Goal: Task Accomplishment & Management: Complete application form

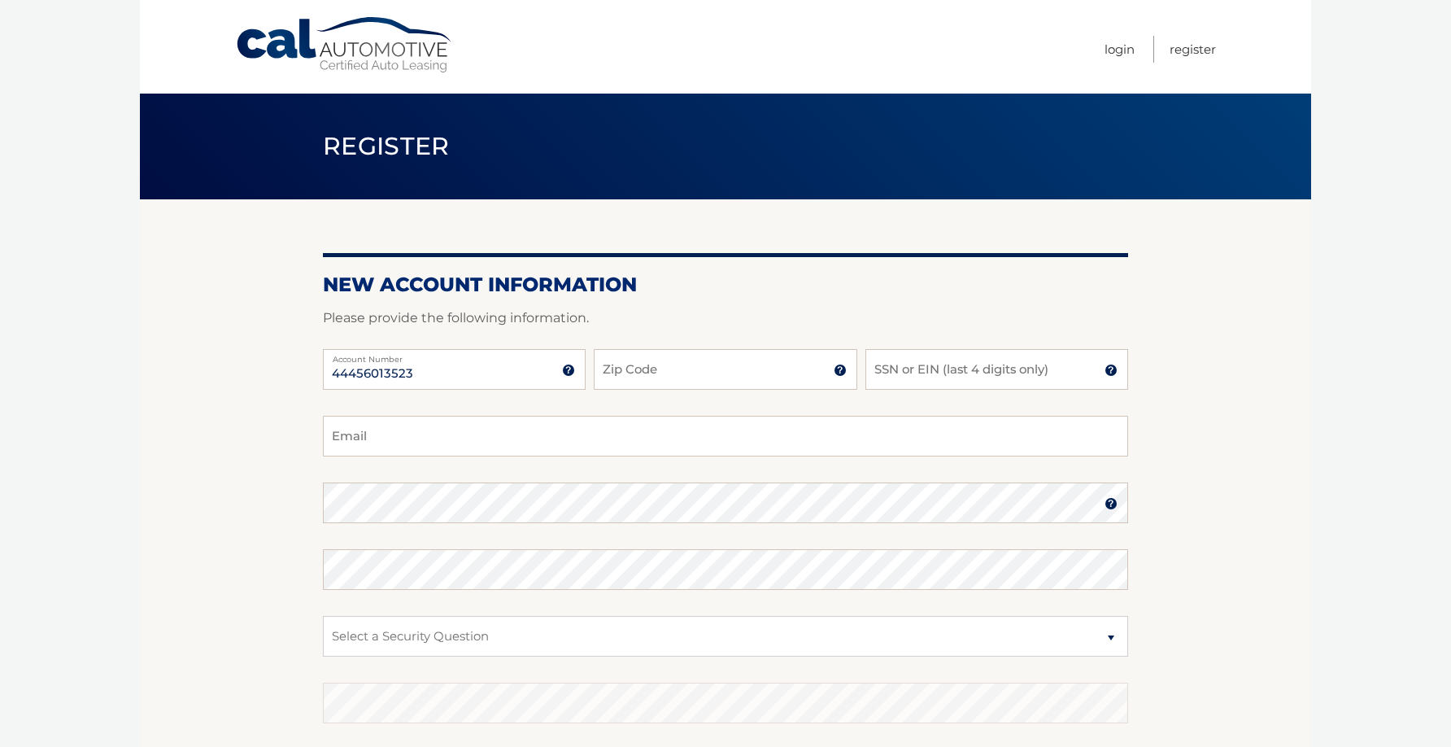
type input "44456013523"
type input "14043"
type input "mowczarczak5@gmail.com"
type input "14043"
click at [980, 352] on input "SSN or EIN (last 4 digits only)" at bounding box center [997, 369] width 263 height 41
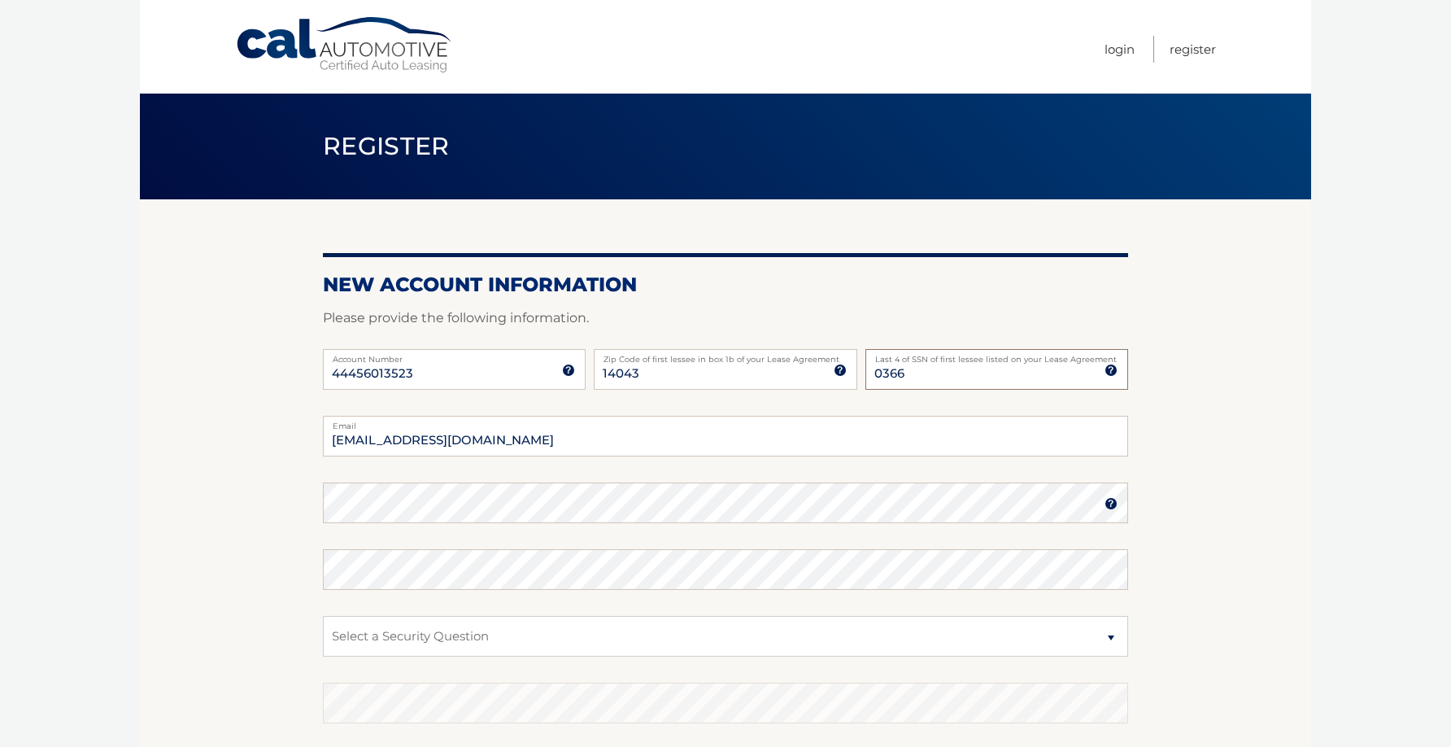
type input "0366"
click at [509, 630] on select "Select a Security Question What was the name of your elementary school? What is…" at bounding box center [725, 636] width 805 height 41
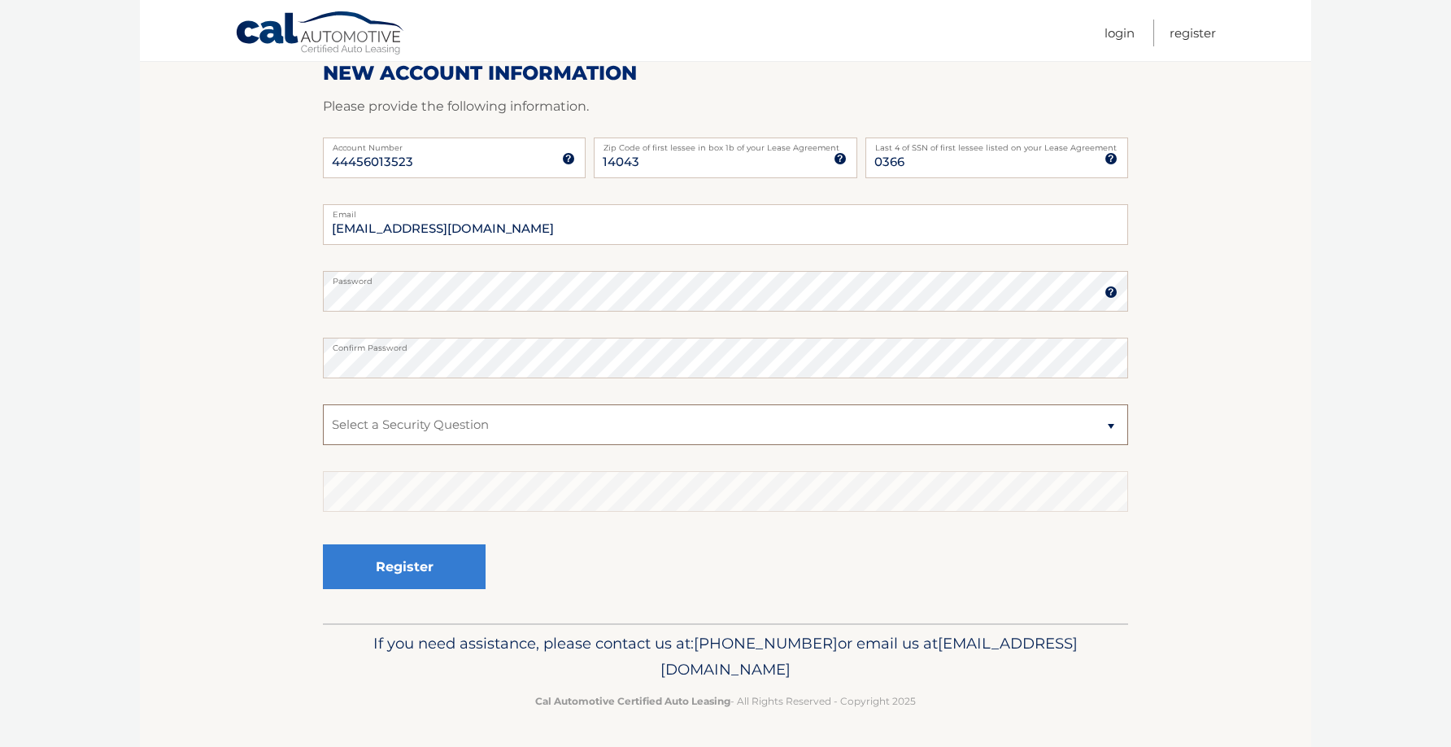
click at [674, 419] on select "Select a Security Question What was the name of your elementary school? What is…" at bounding box center [725, 424] width 805 height 41
select select "1"
click at [323, 404] on select "Select a Security Question What was the name of your elementary school? What is…" at bounding box center [725, 424] width 805 height 41
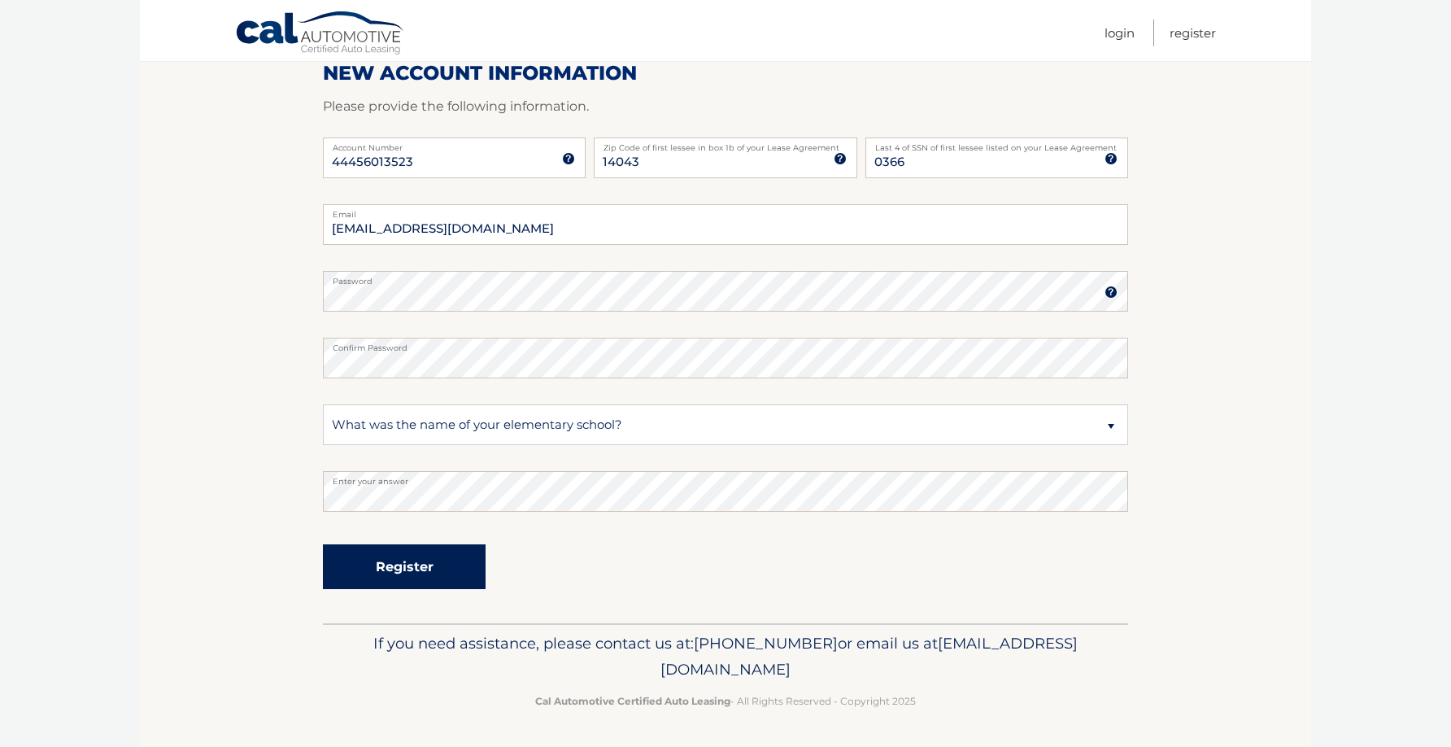
click at [403, 557] on button "Register" at bounding box center [404, 566] width 163 height 45
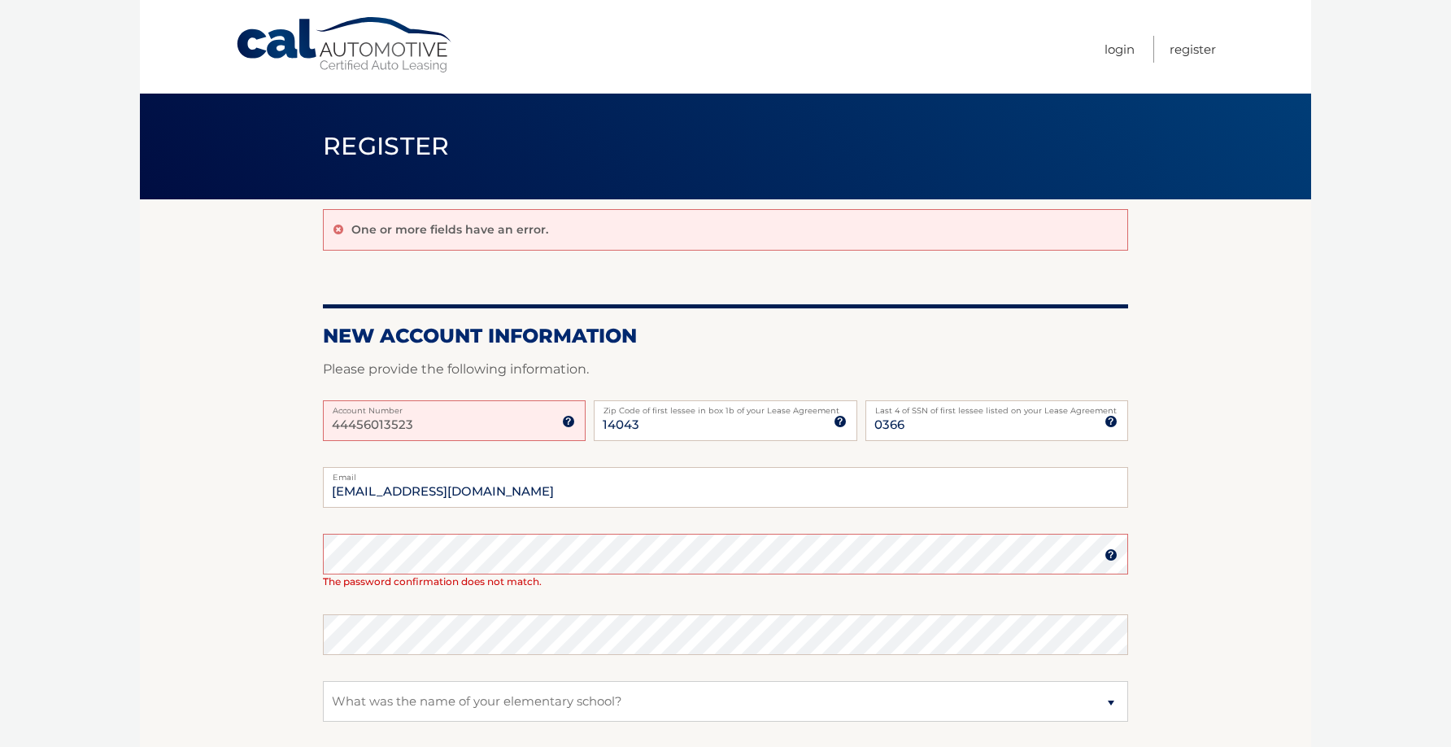
click at [436, 423] on input "44456013523" at bounding box center [454, 420] width 263 height 41
click at [573, 426] on img at bounding box center [568, 421] width 13 height 13
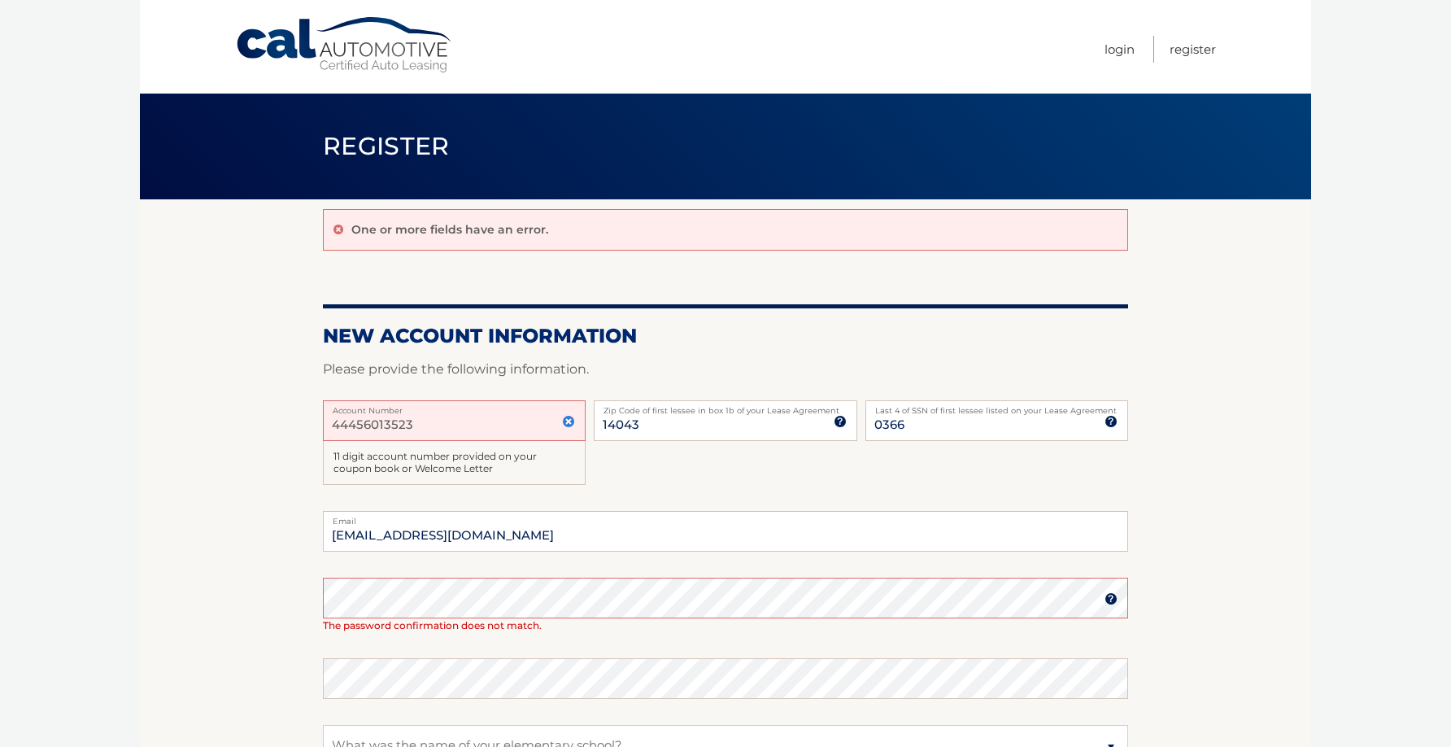
drag, startPoint x: 434, startPoint y: 429, endPoint x: 228, endPoint y: 427, distance: 206.6
click at [228, 427] on section "One or more fields have an error. New Account Information Please provide the fo…" at bounding box center [725, 571] width 1171 height 744
type input "44456013523"
click at [248, 570] on section "One or more fields have an error. New Account Information Please provide the fo…" at bounding box center [725, 571] width 1171 height 744
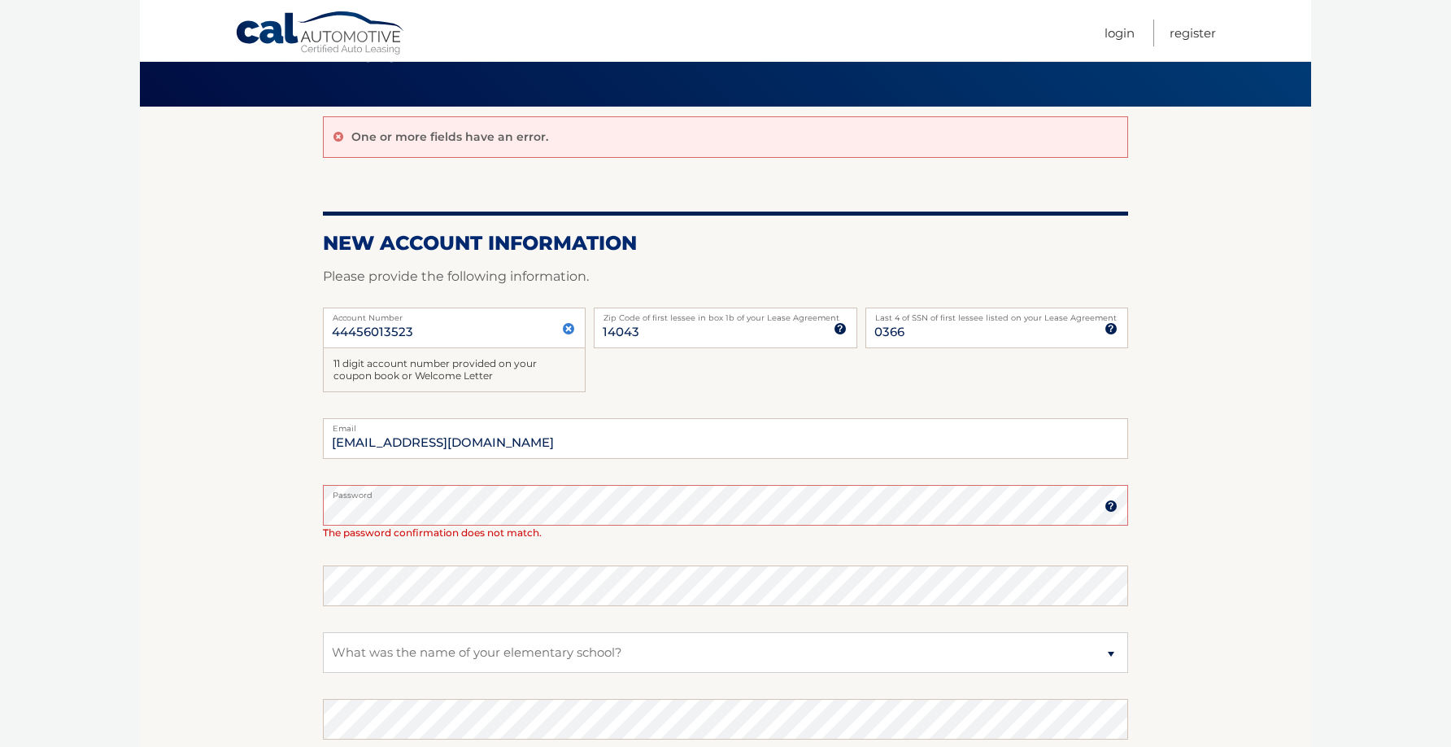
scroll to position [105, 0]
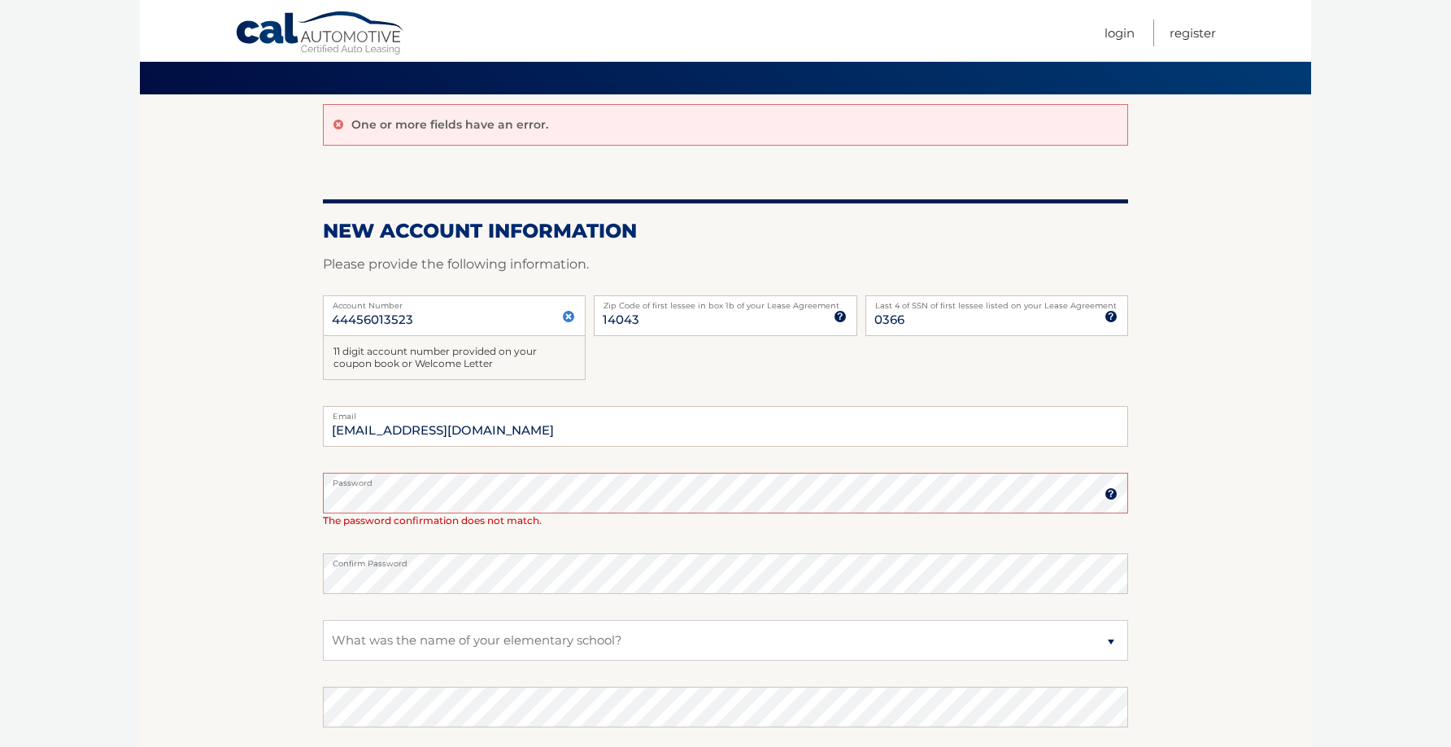
click at [305, 595] on section "One or more fields have an error. New Account Information Please provide the fo…" at bounding box center [725, 466] width 1171 height 744
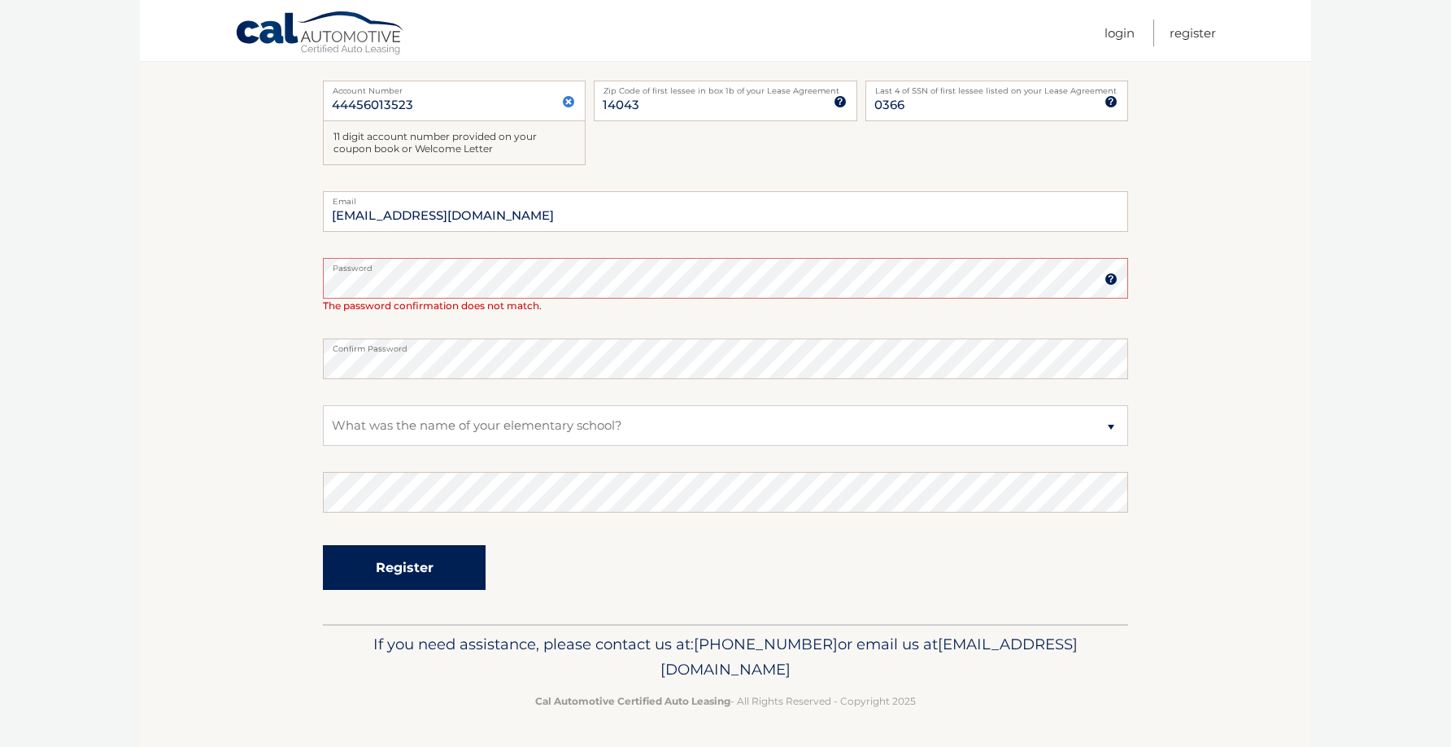
click at [443, 569] on button "Register" at bounding box center [404, 567] width 163 height 45
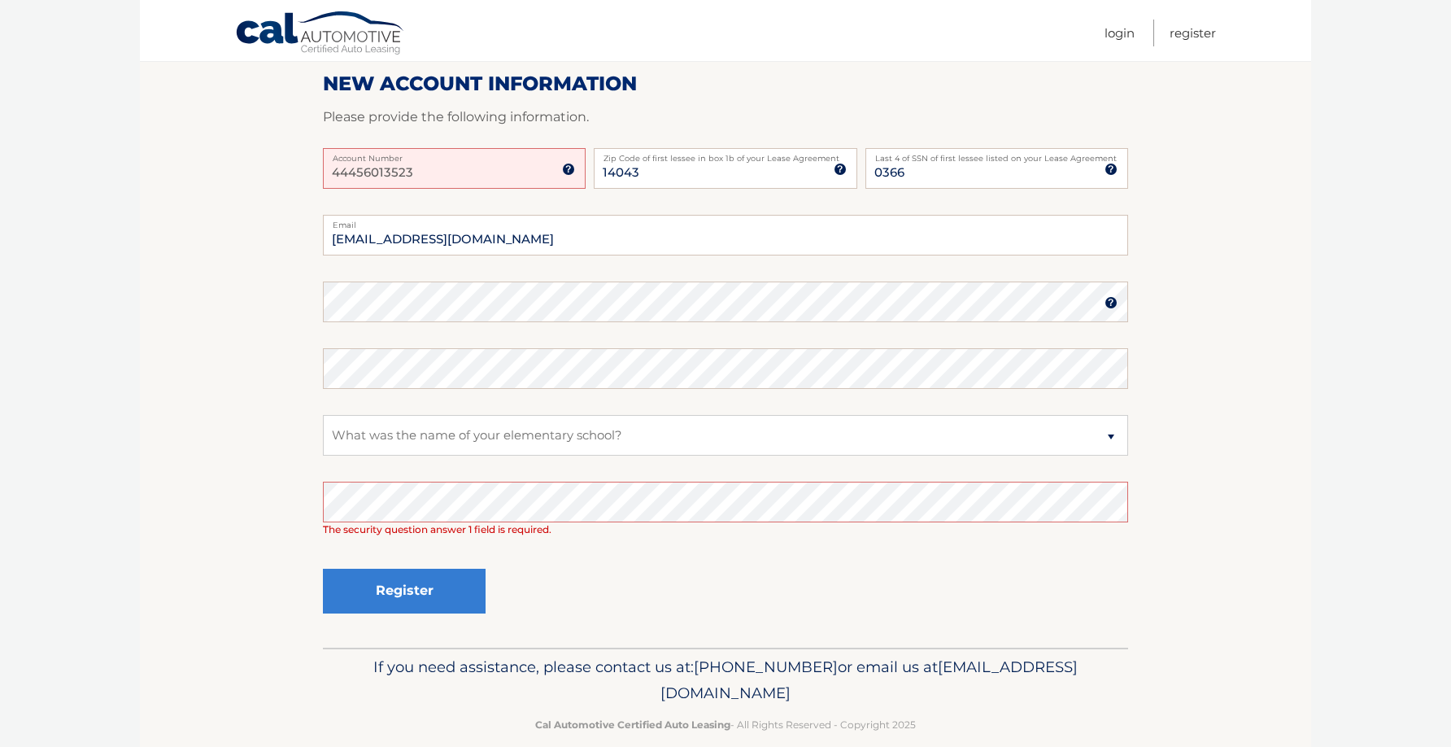
scroll to position [275, 0]
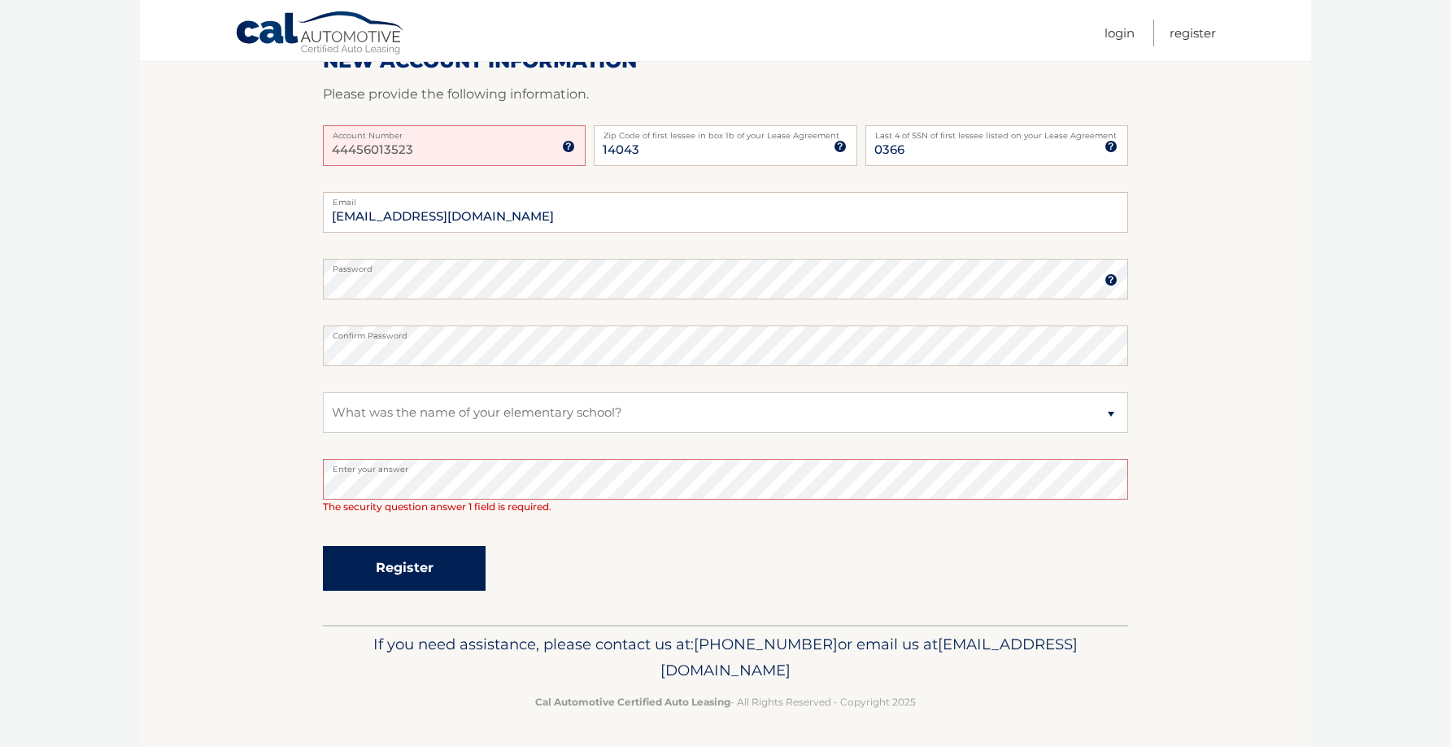
click at [424, 574] on button "Register" at bounding box center [404, 568] width 163 height 45
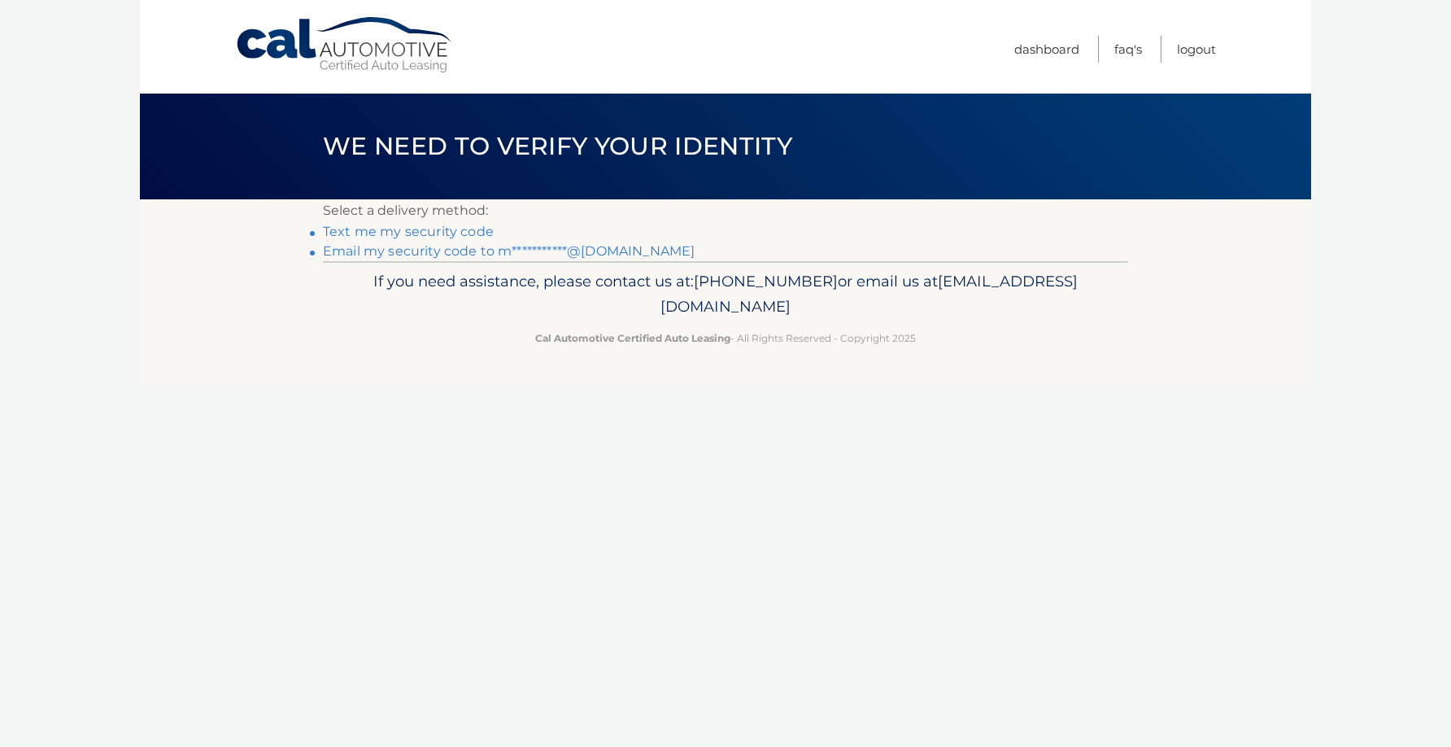
click at [426, 233] on link "Text me my security code" at bounding box center [408, 231] width 171 height 15
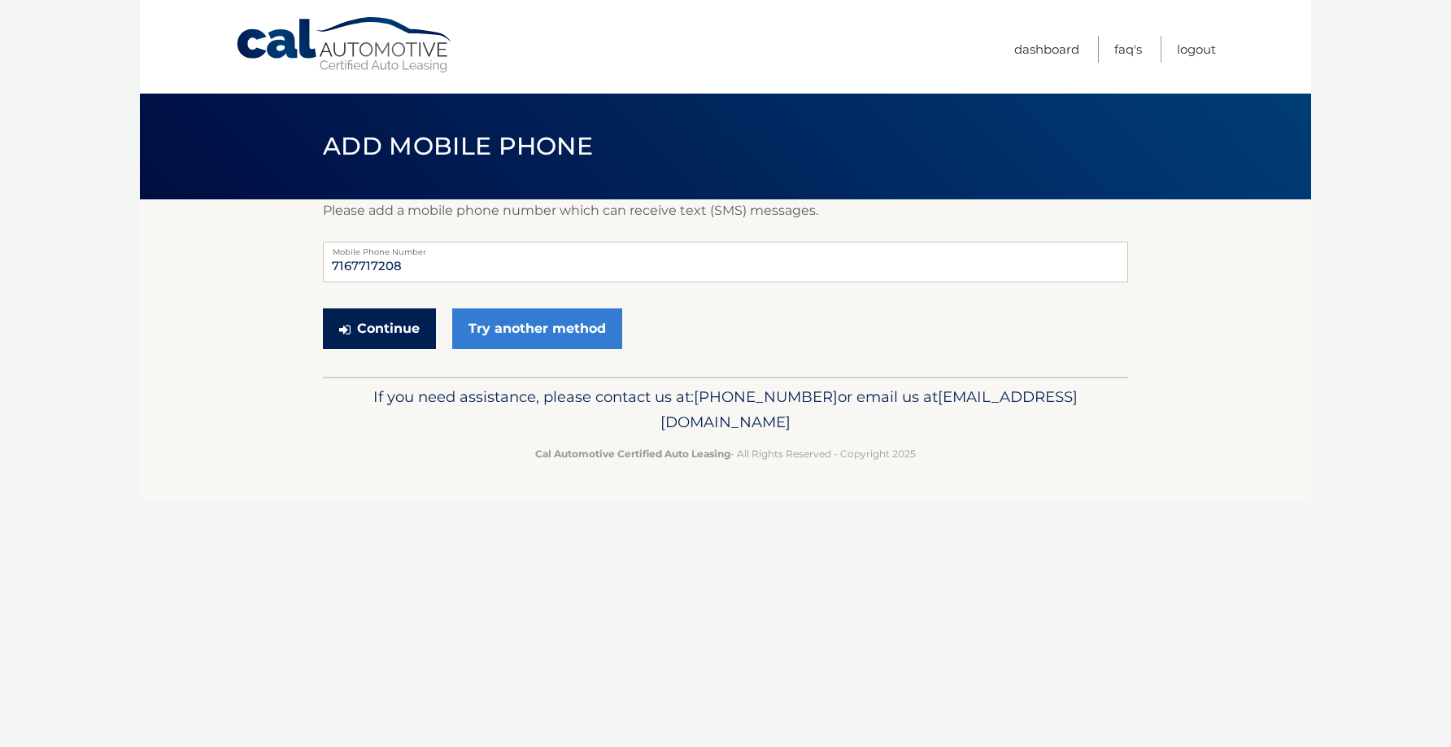
click at [405, 325] on button "Continue" at bounding box center [379, 328] width 113 height 41
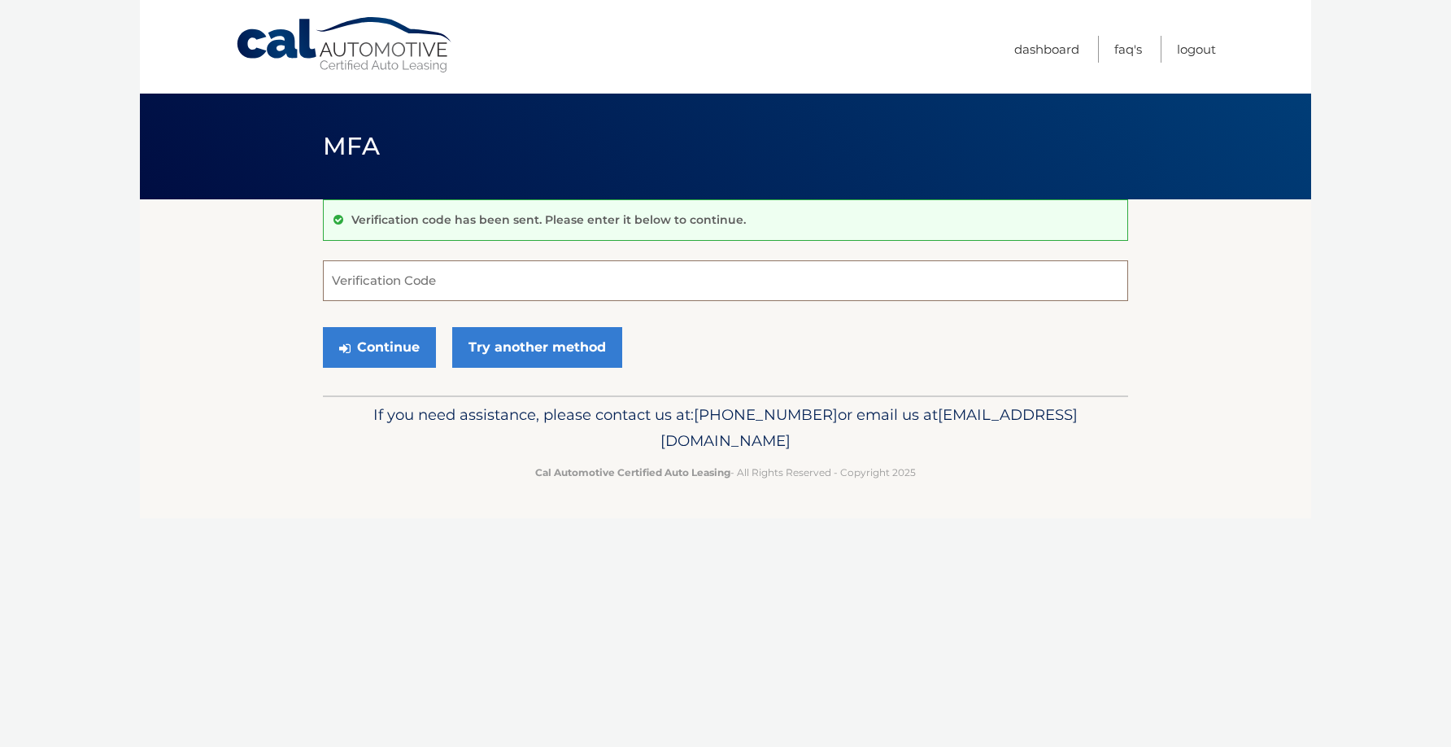
click at [425, 277] on input "Verification Code" at bounding box center [725, 280] width 805 height 41
type input "162296"
click at [408, 360] on button "Continue" at bounding box center [379, 347] width 113 height 41
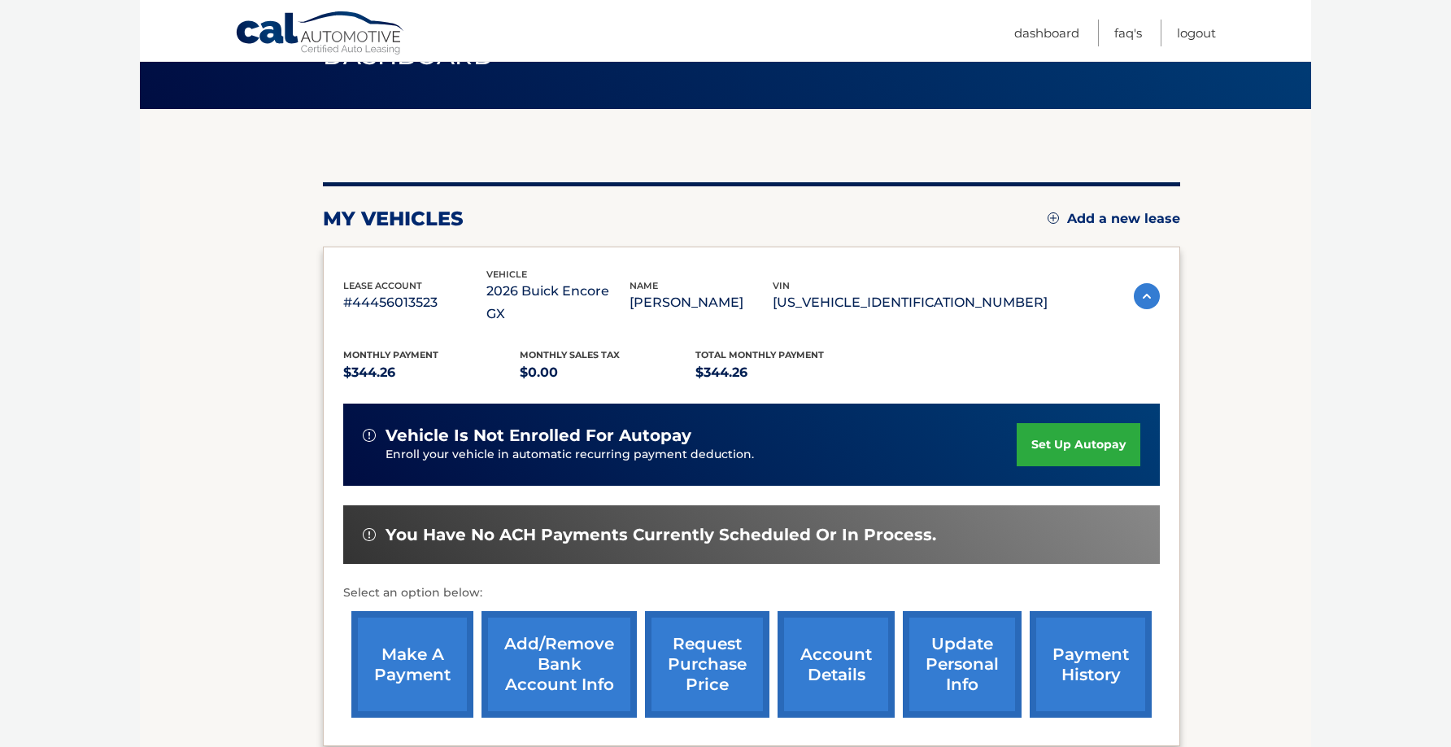
scroll to position [174, 0]
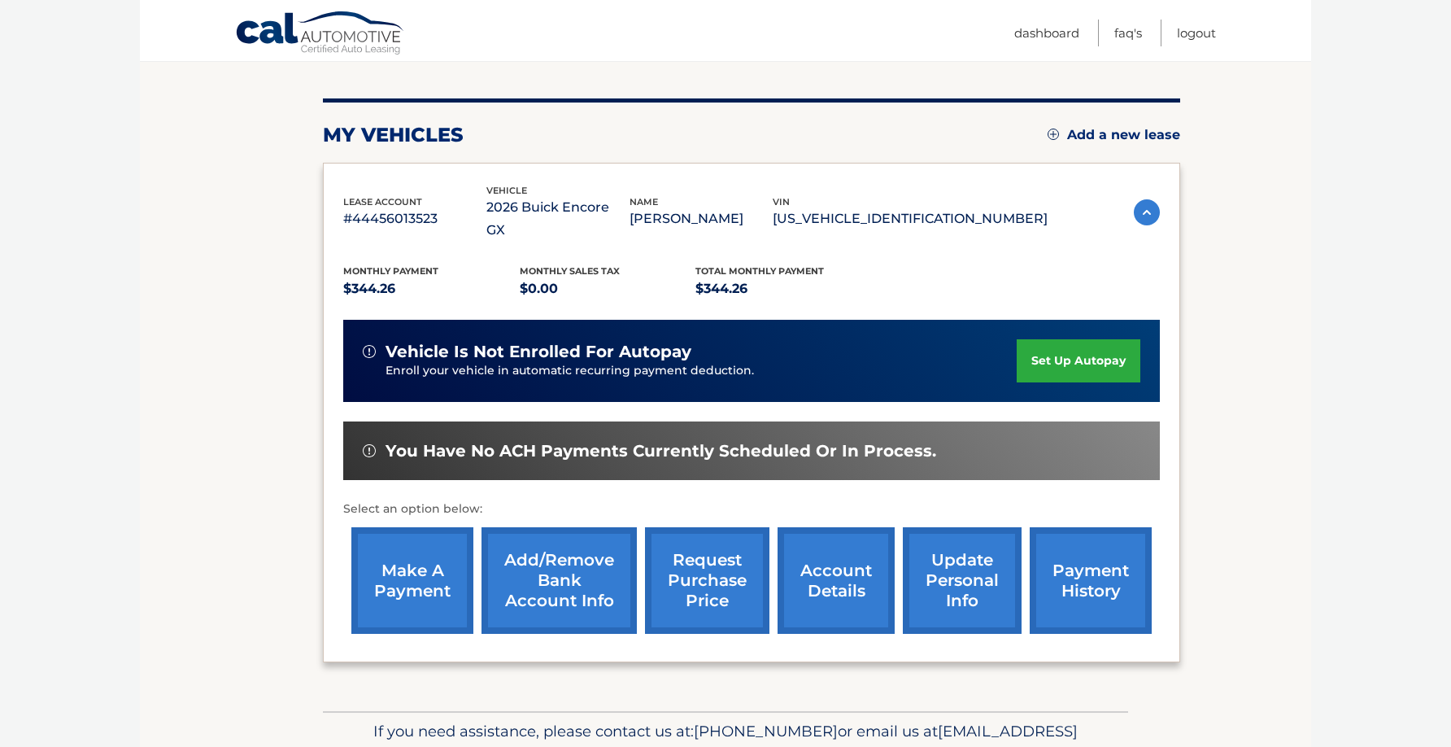
click at [1059, 339] on link "set up autopay" at bounding box center [1079, 360] width 124 height 43
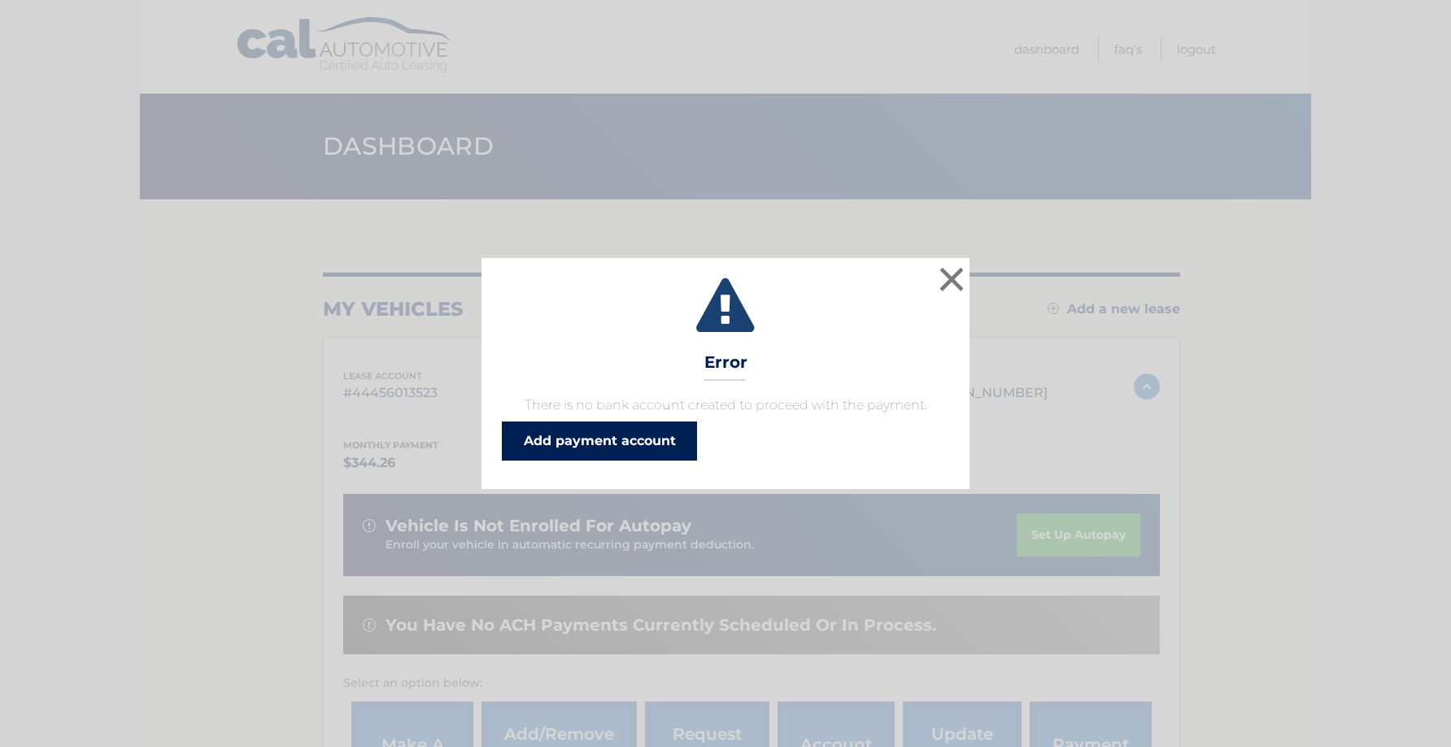
click at [614, 449] on link "Add payment account" at bounding box center [599, 440] width 195 height 39
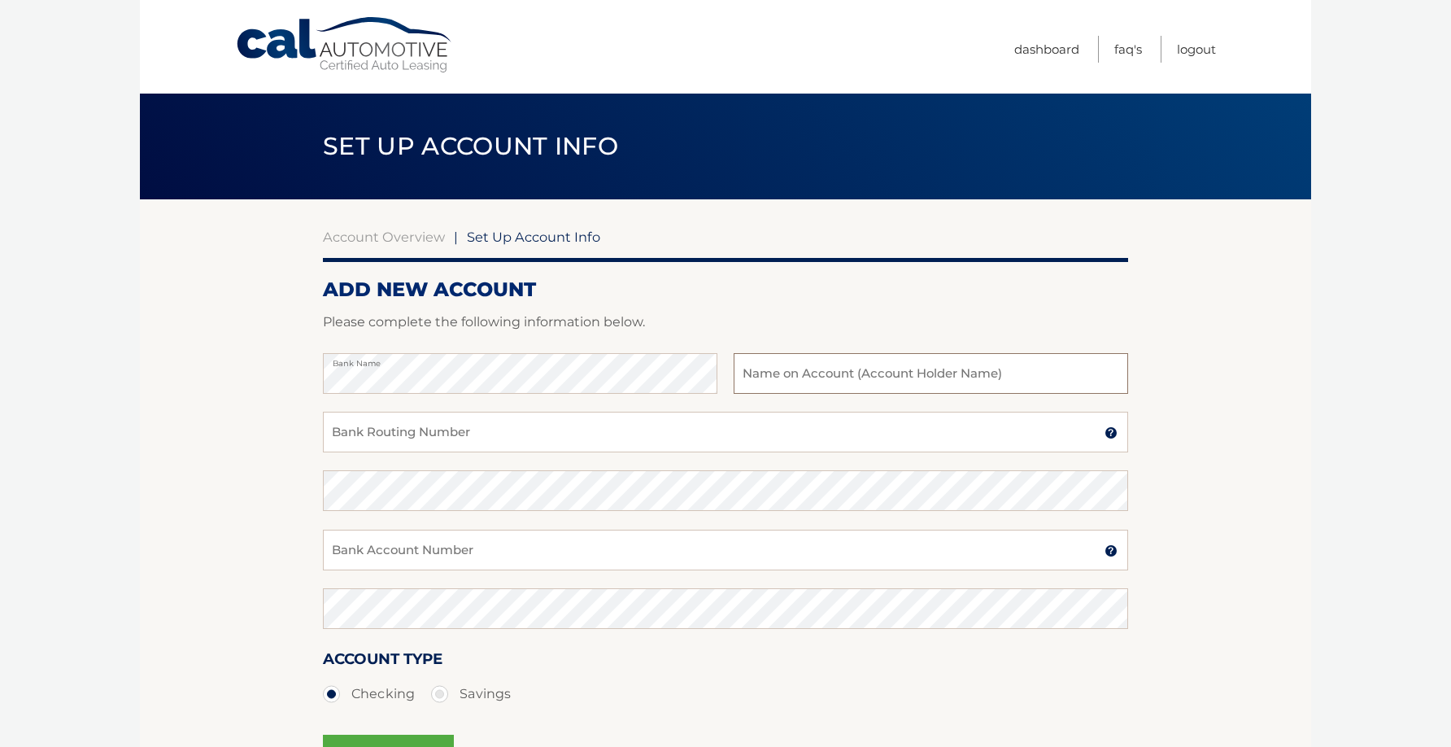
click at [983, 375] on input "text" at bounding box center [931, 373] width 395 height 41
type input "[PERSON_NAME]"
click at [687, 443] on input "Bank Routing Number" at bounding box center [725, 432] width 805 height 41
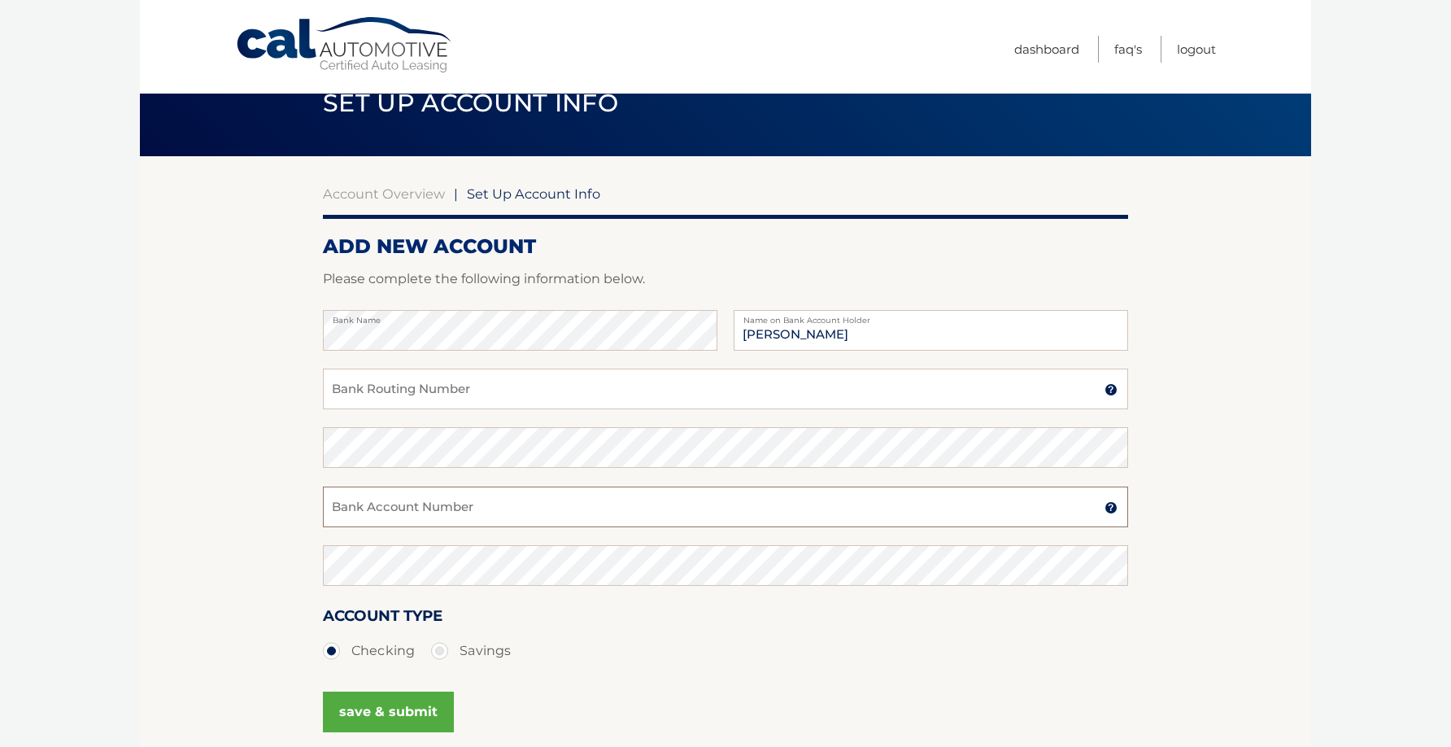
click at [473, 511] on input "Bank Account Number" at bounding box center [725, 506] width 805 height 41
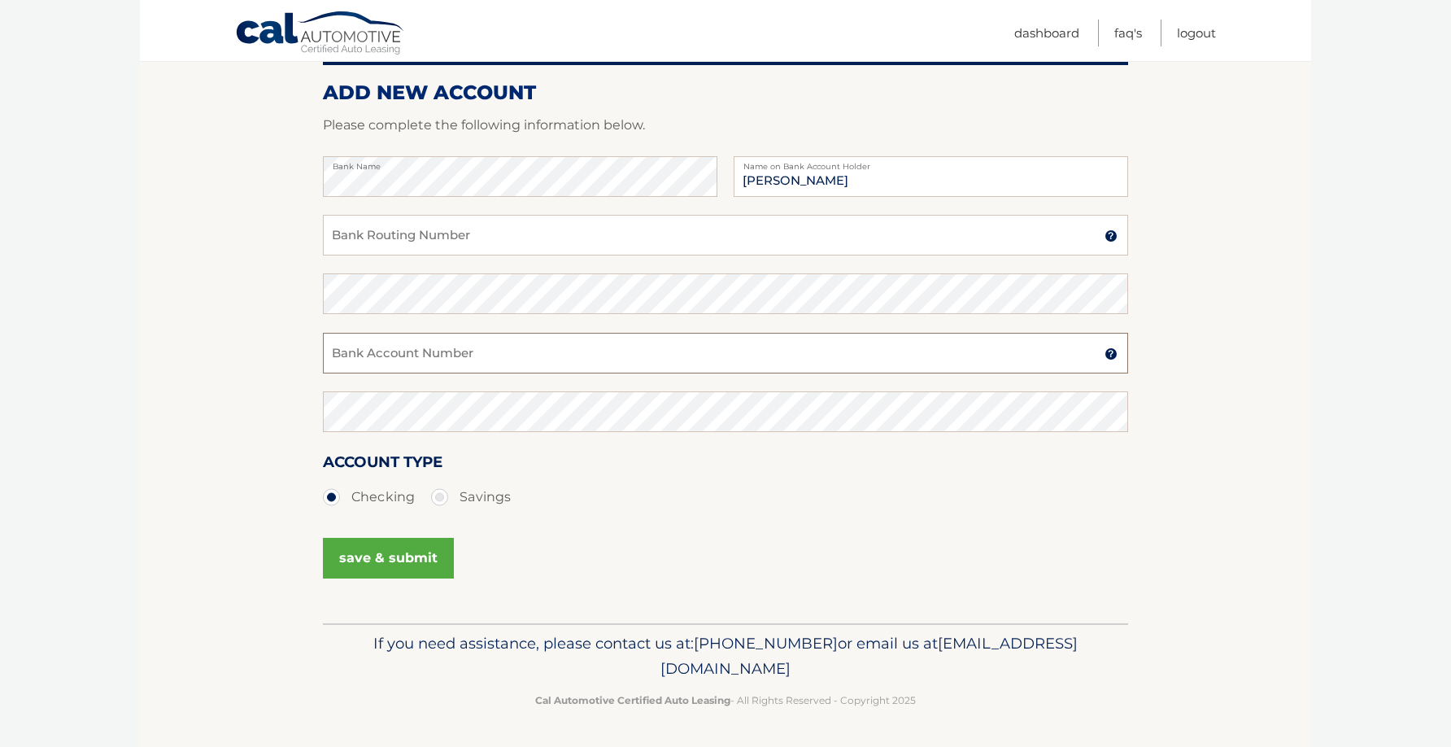
scroll to position [102, 0]
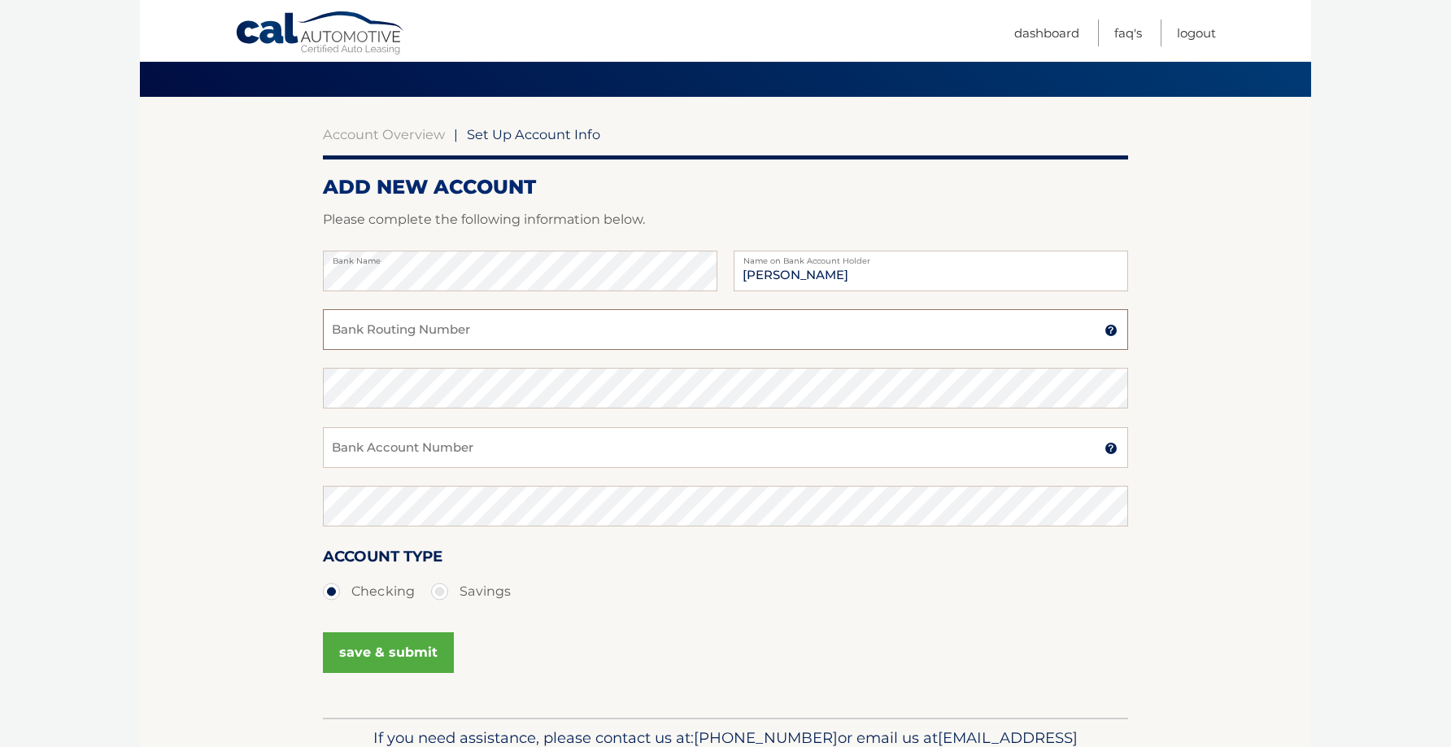
click at [519, 333] on input "Bank Routing Number" at bounding box center [725, 329] width 805 height 41
click at [468, 438] on input "Bank Account Number" at bounding box center [725, 447] width 805 height 41
type input "9850471708"
click at [452, 333] on input "Bank Routing Number" at bounding box center [725, 329] width 805 height 41
type input "022000046"
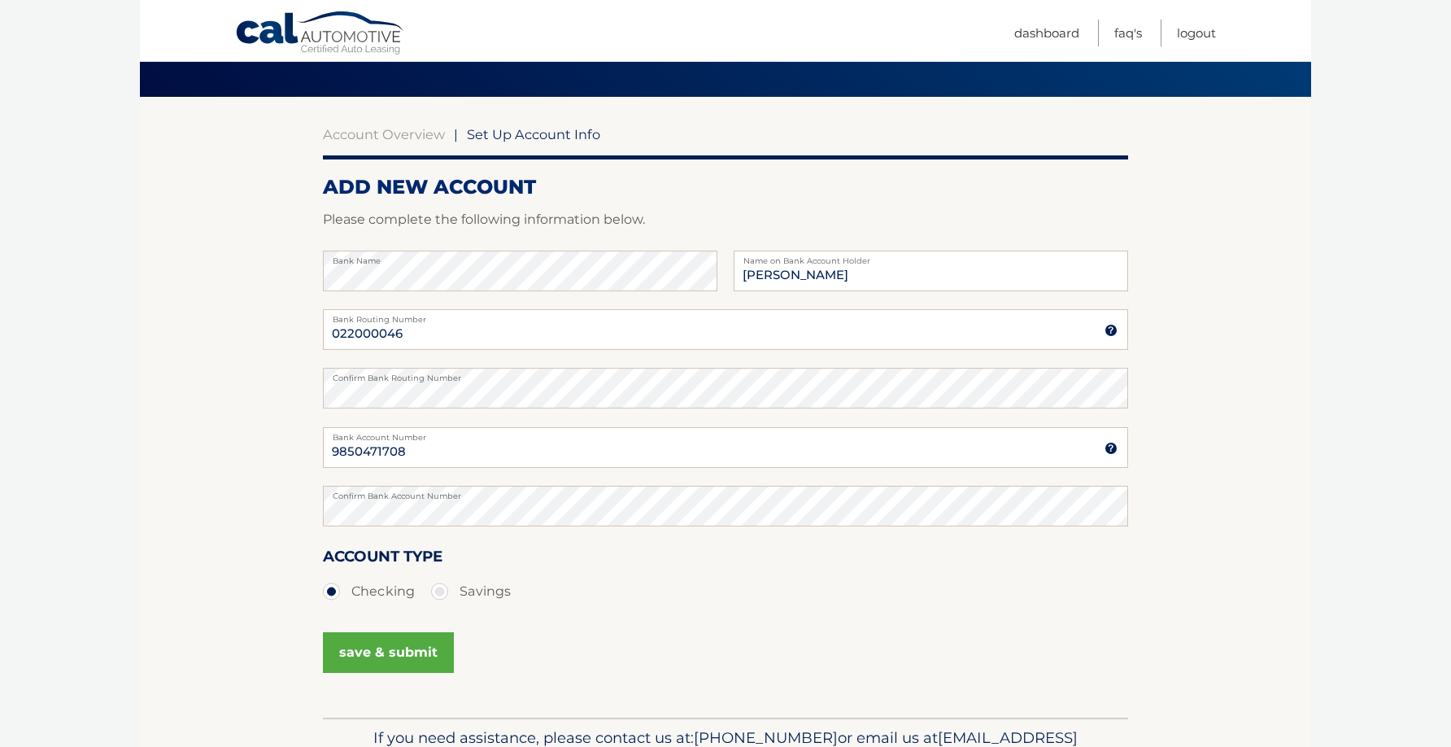
click at [399, 650] on button "save & submit" at bounding box center [388, 652] width 131 height 41
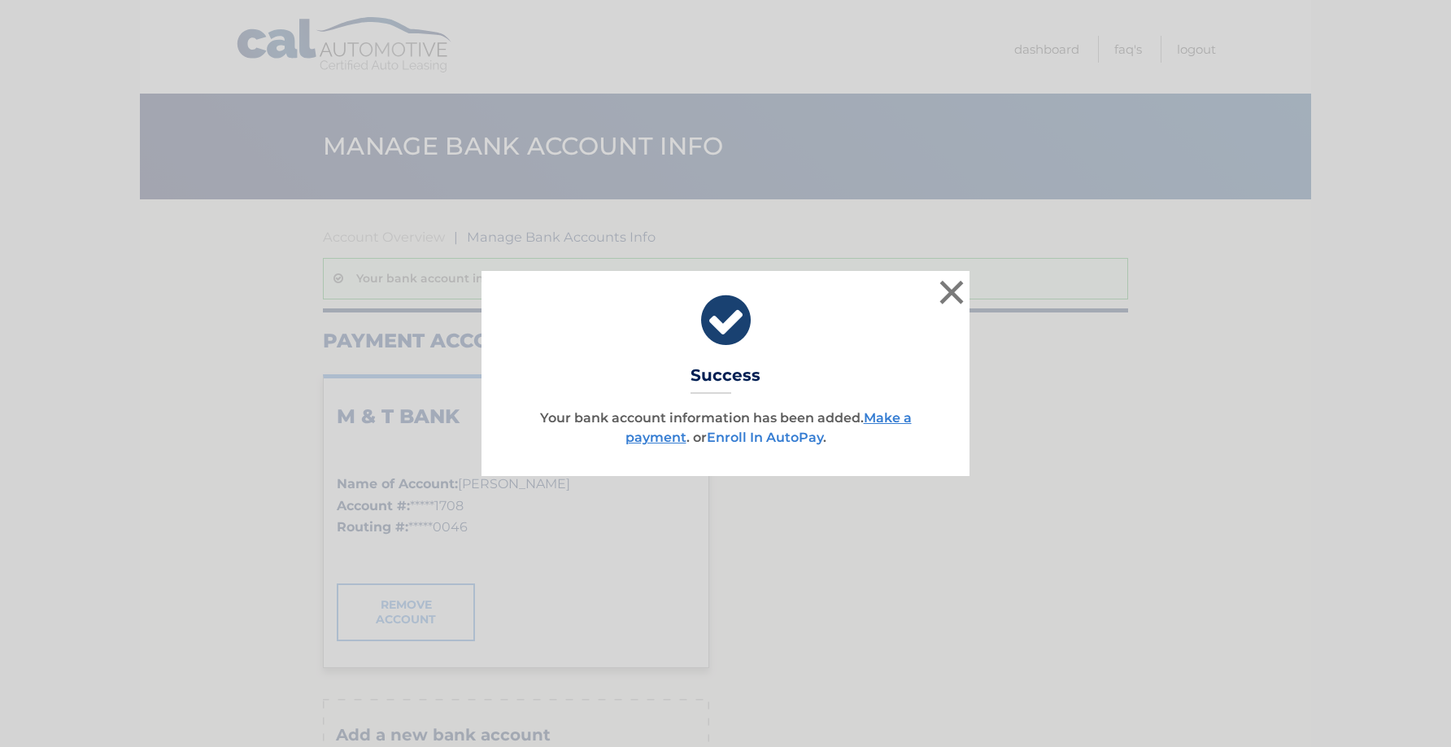
click at [794, 434] on link "Enroll In AutoPay" at bounding box center [765, 437] width 116 height 15
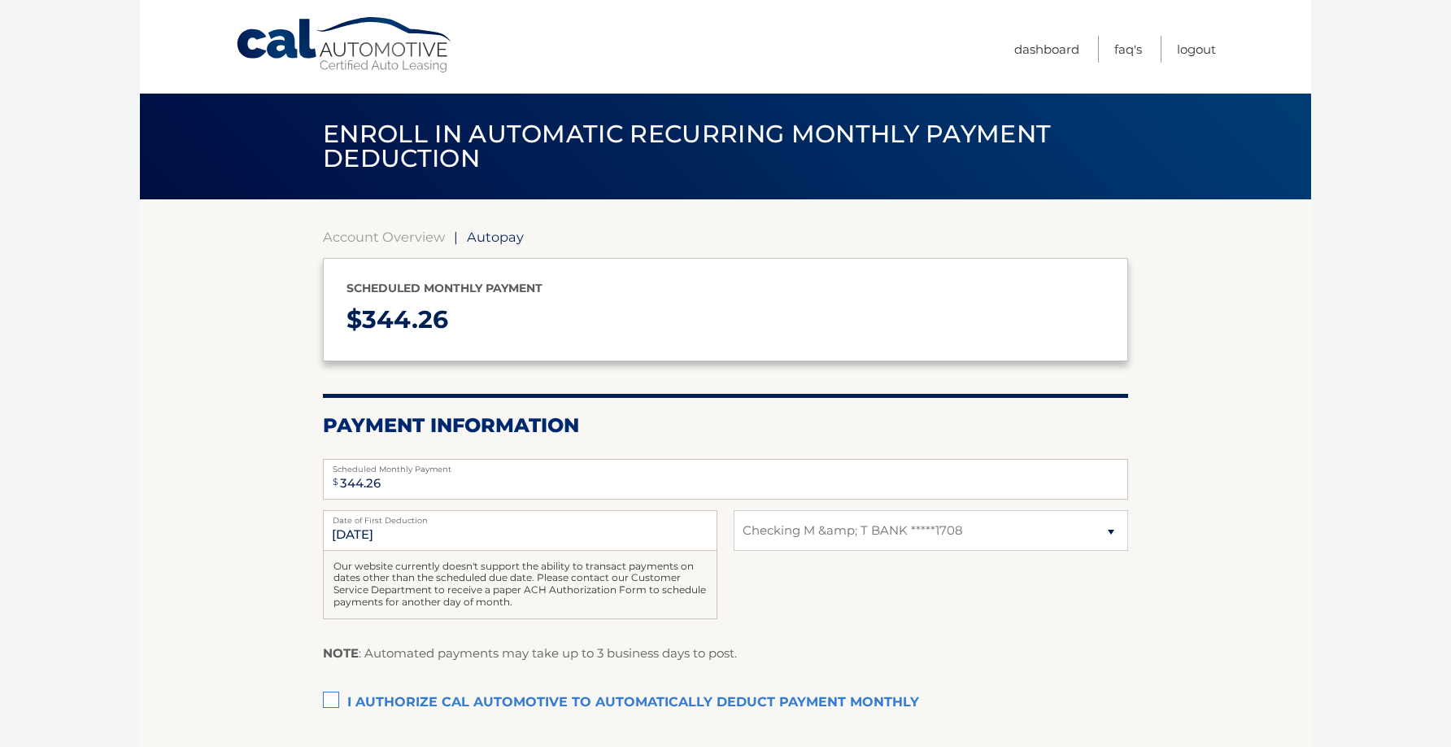
select select "NTA1OTY4ZmItYzExNC00ZjBlLWJjZjktODZiMzkwYzRhYzlj"
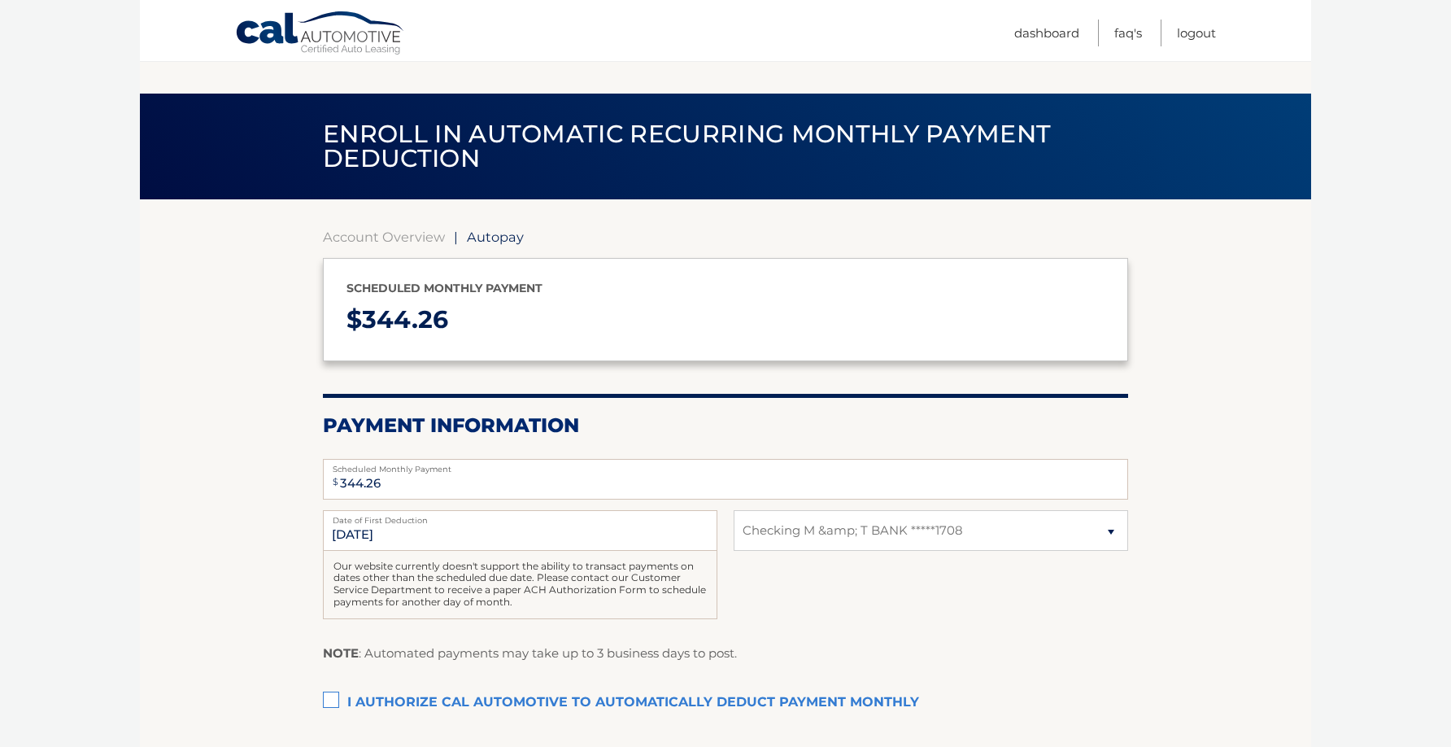
scroll to position [161, 0]
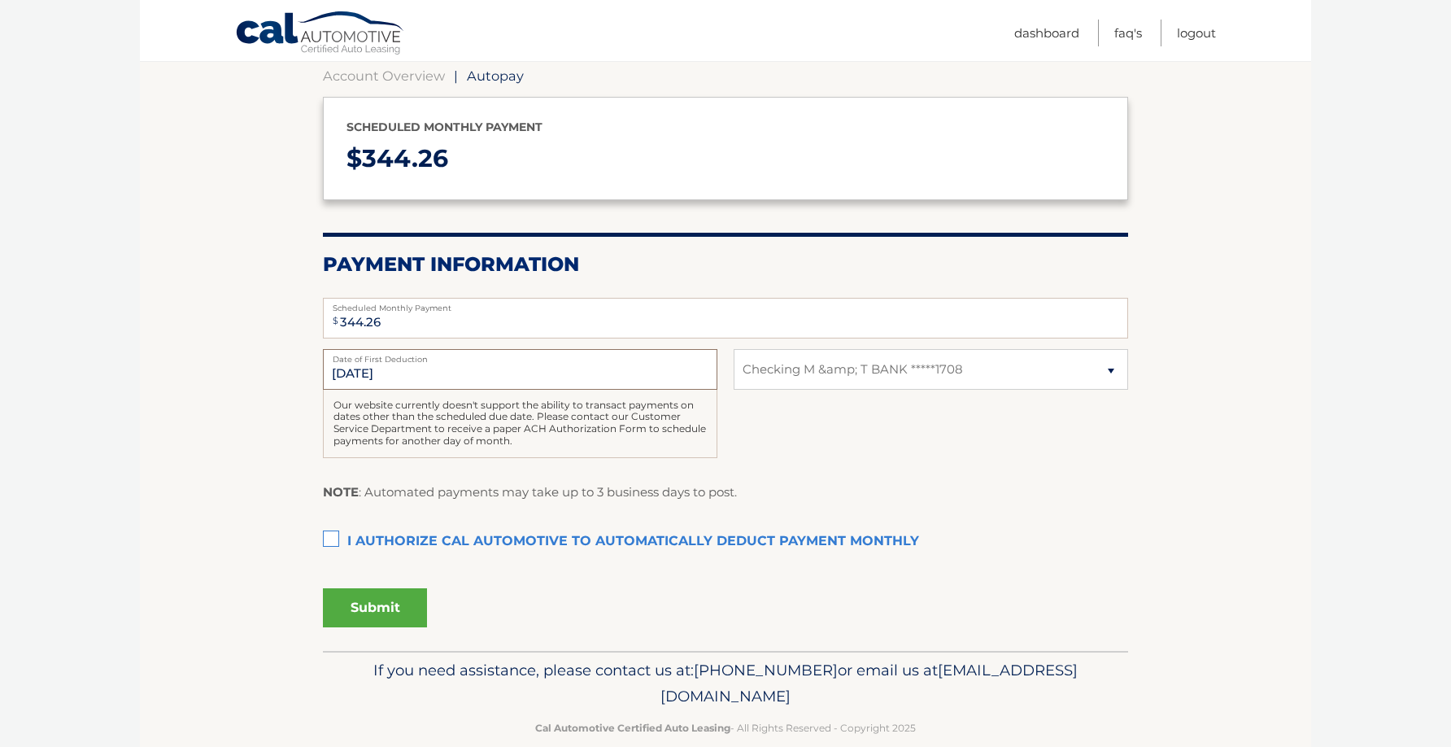
click at [375, 364] on input "11/1/2025" at bounding box center [520, 369] width 395 height 41
click at [390, 376] on input "11/1/2025" at bounding box center [520, 369] width 395 height 41
click at [274, 378] on section "Account Overview | Autopay Scheduled monthly payment $ 344.26 Payment Informati…" at bounding box center [725, 344] width 1171 height 613
click at [336, 541] on label "I authorize cal automotive to automatically deduct payment monthly This checkbo…" at bounding box center [725, 542] width 805 height 33
click at [0, 0] on input "I authorize cal automotive to automatically deduct payment monthly This checkbo…" at bounding box center [0, 0] width 0 height 0
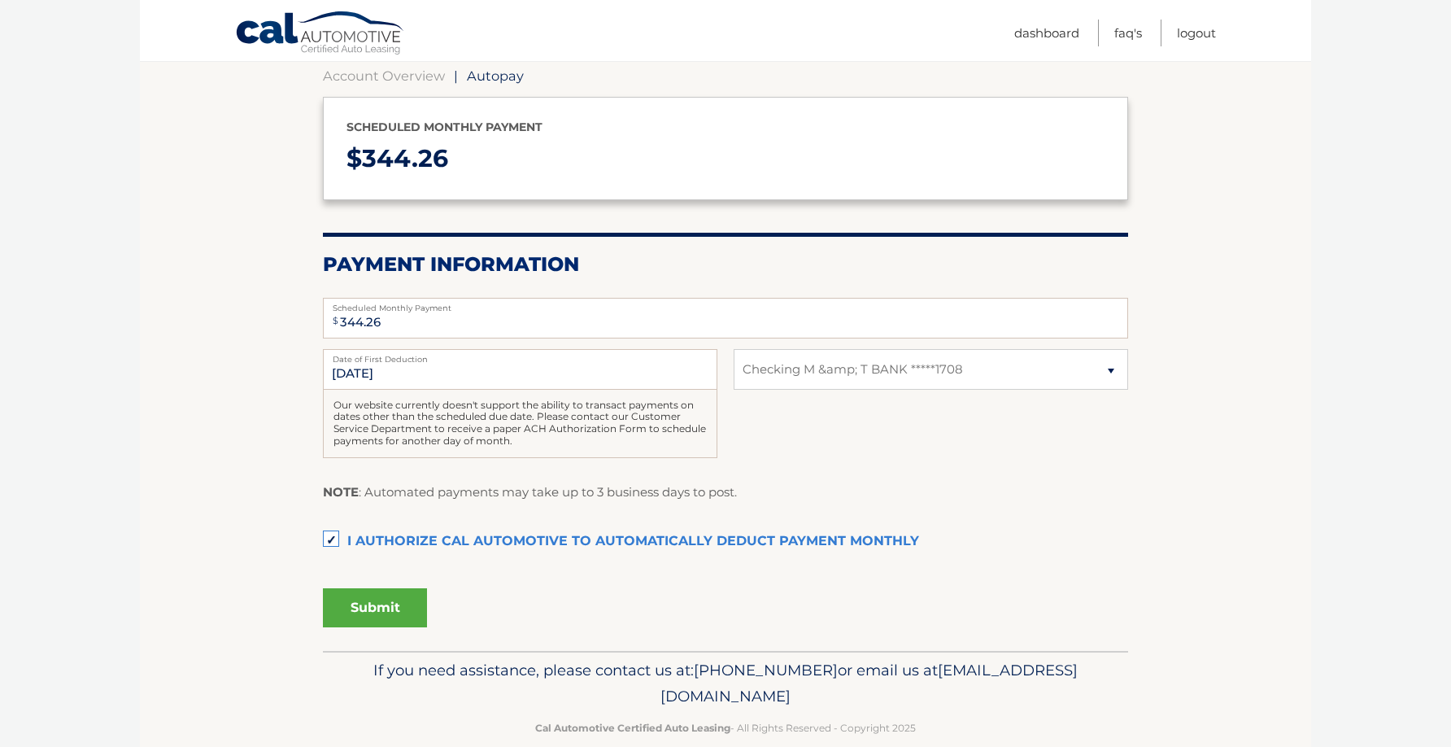
click at [396, 613] on button "Submit" at bounding box center [375, 607] width 104 height 39
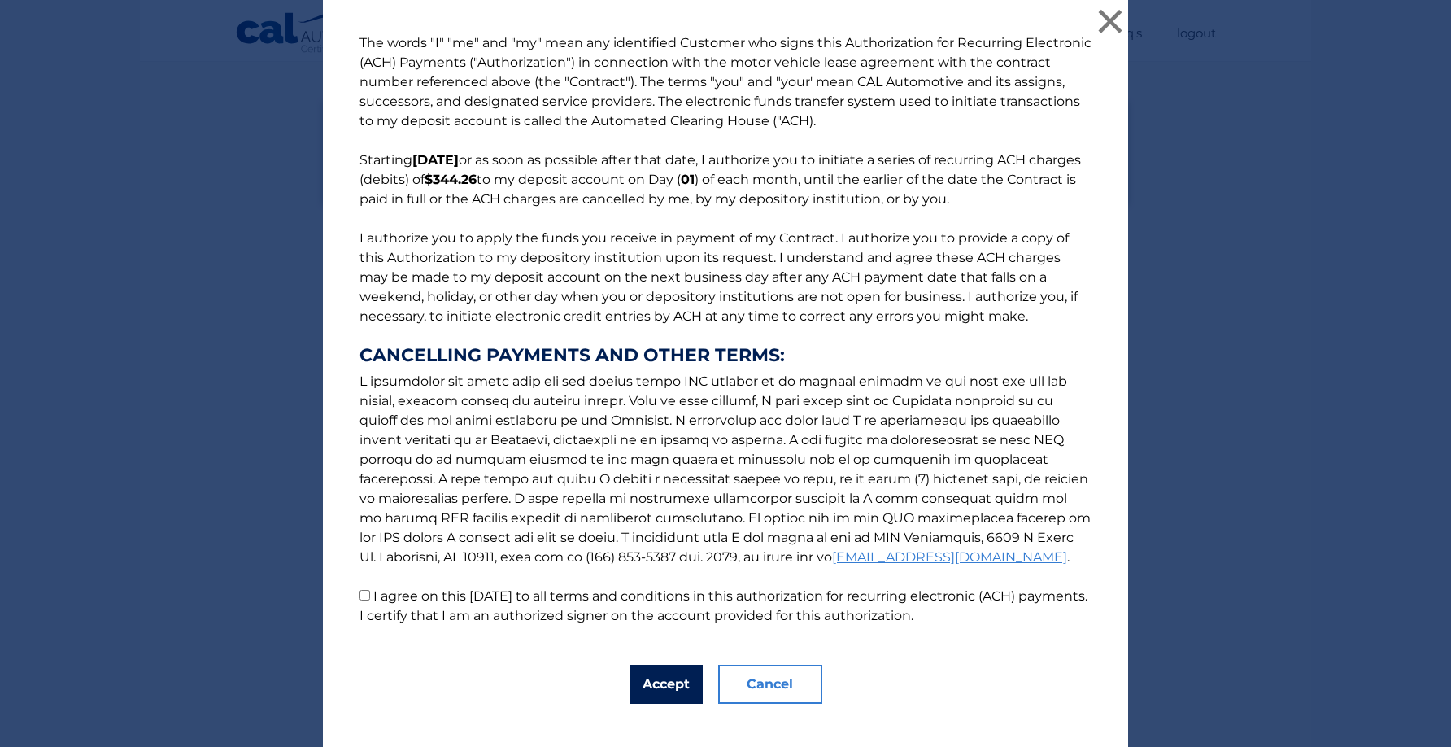
click at [681, 672] on button "Accept" at bounding box center [666, 684] width 73 height 39
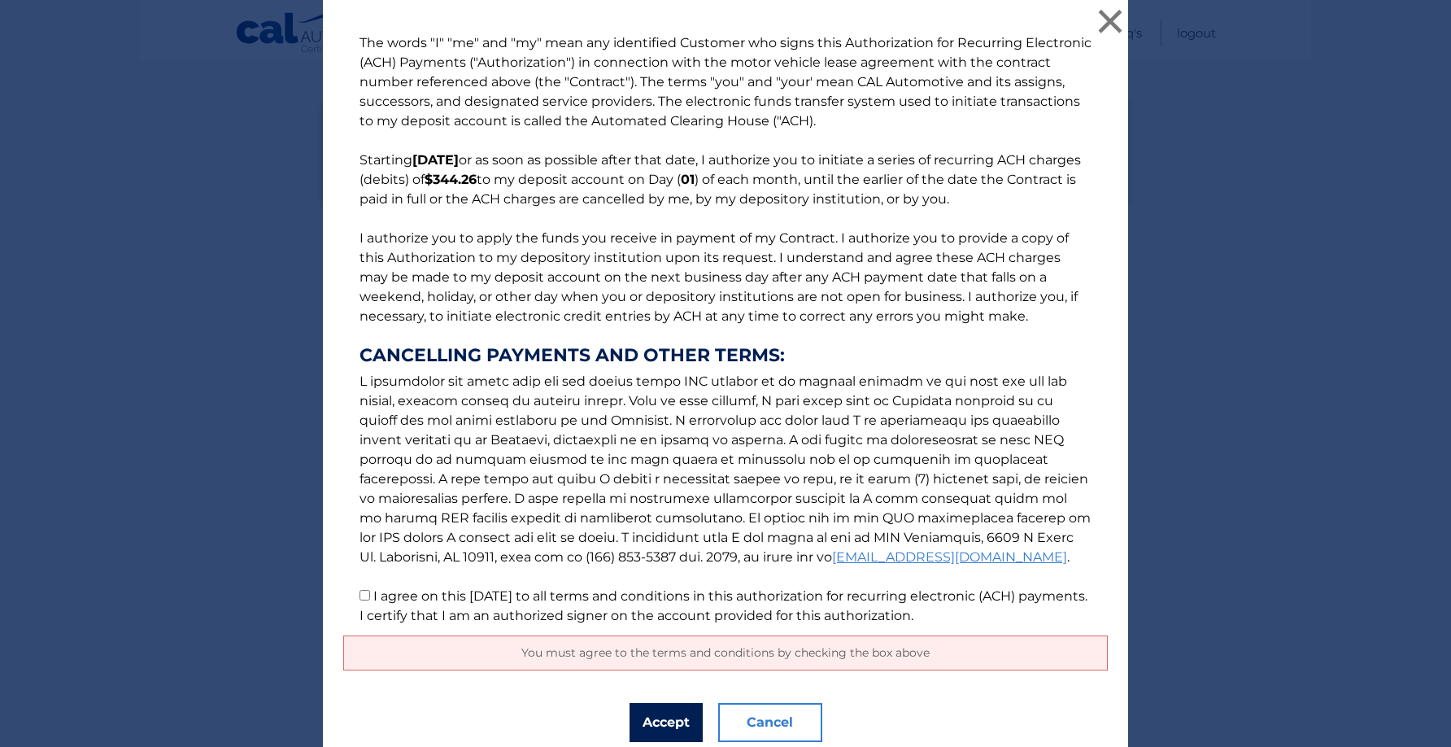
scroll to position [60, 0]
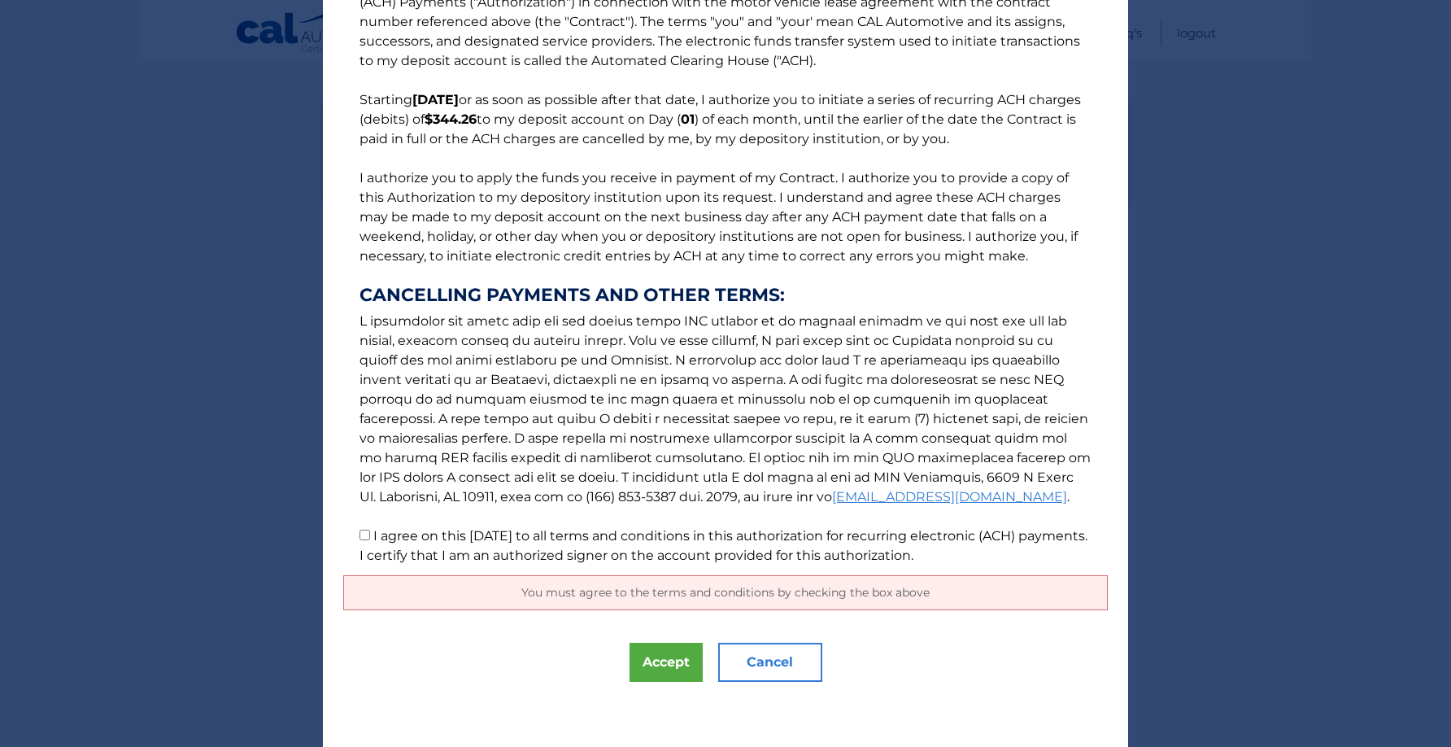
click at [367, 537] on input "I agree on this 10/05/2025 to all terms and conditions in this authorization fo…" at bounding box center [365, 535] width 11 height 11
checkbox input "true"
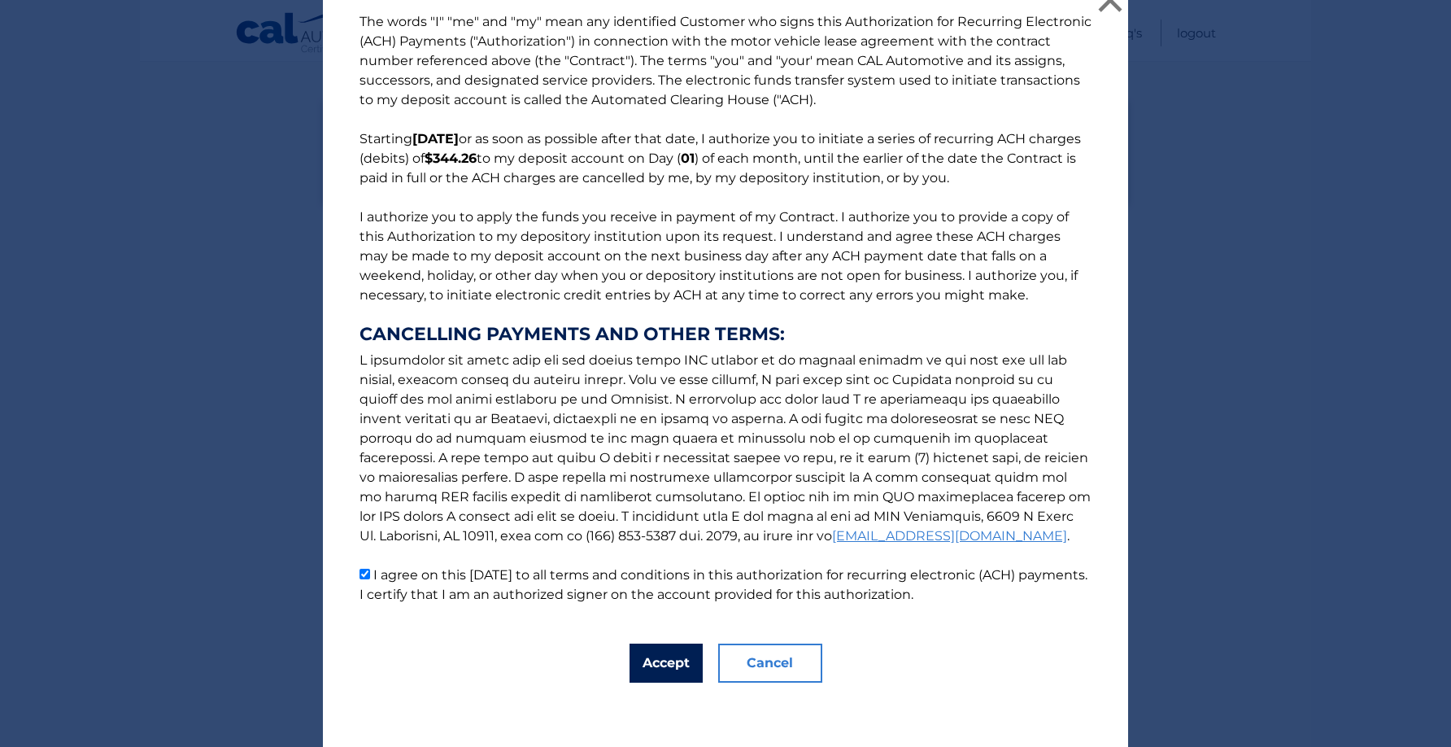
click at [686, 661] on button "Accept" at bounding box center [666, 662] width 73 height 39
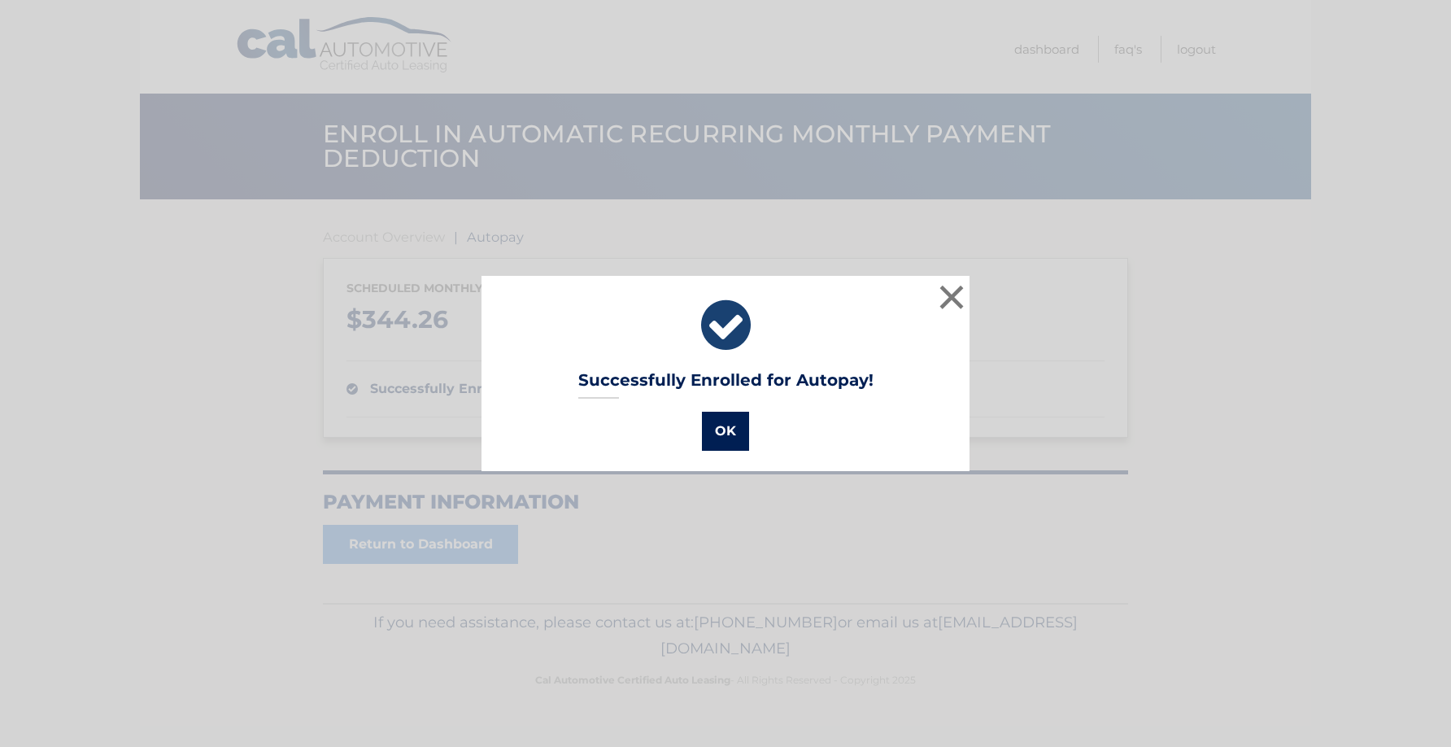
click at [738, 421] on button "OK" at bounding box center [725, 431] width 47 height 39
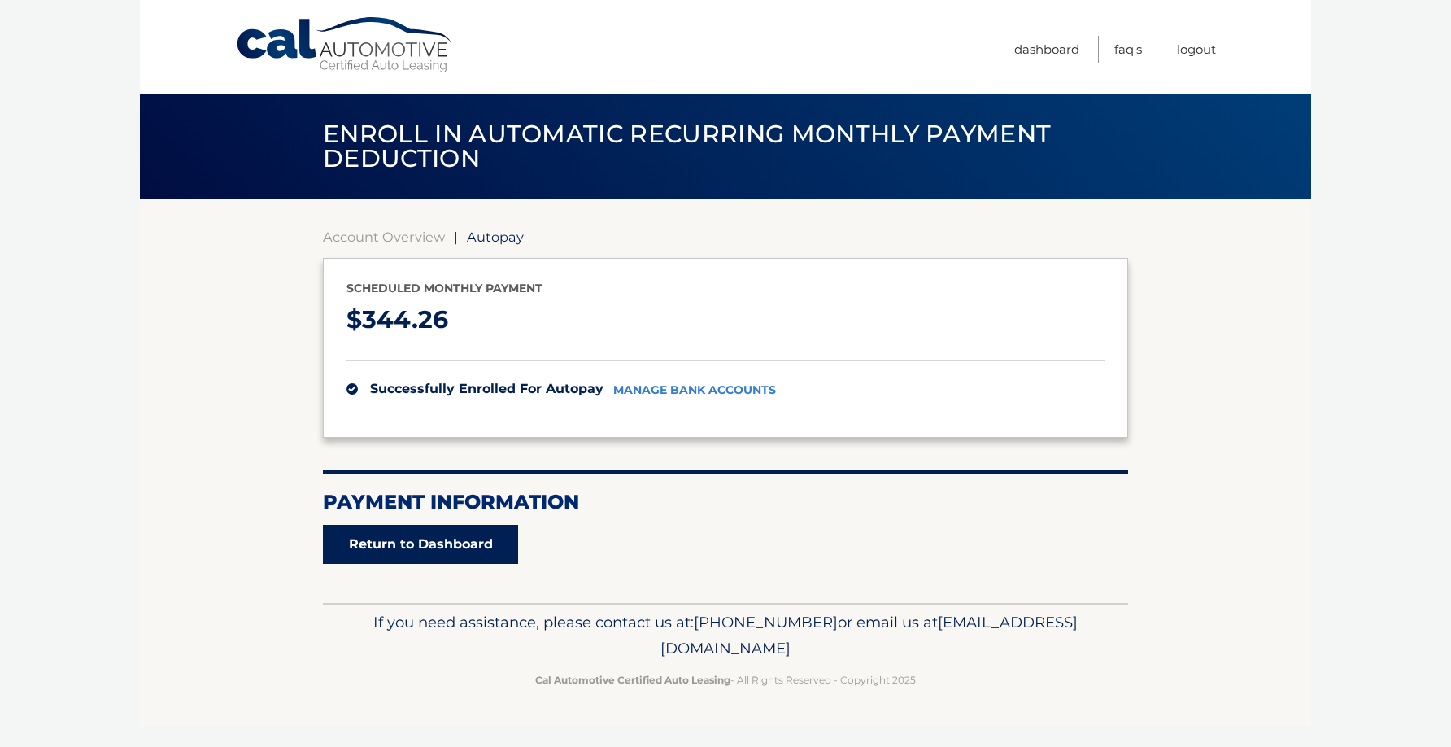
click at [414, 533] on link "Return to Dashboard" at bounding box center [420, 544] width 195 height 39
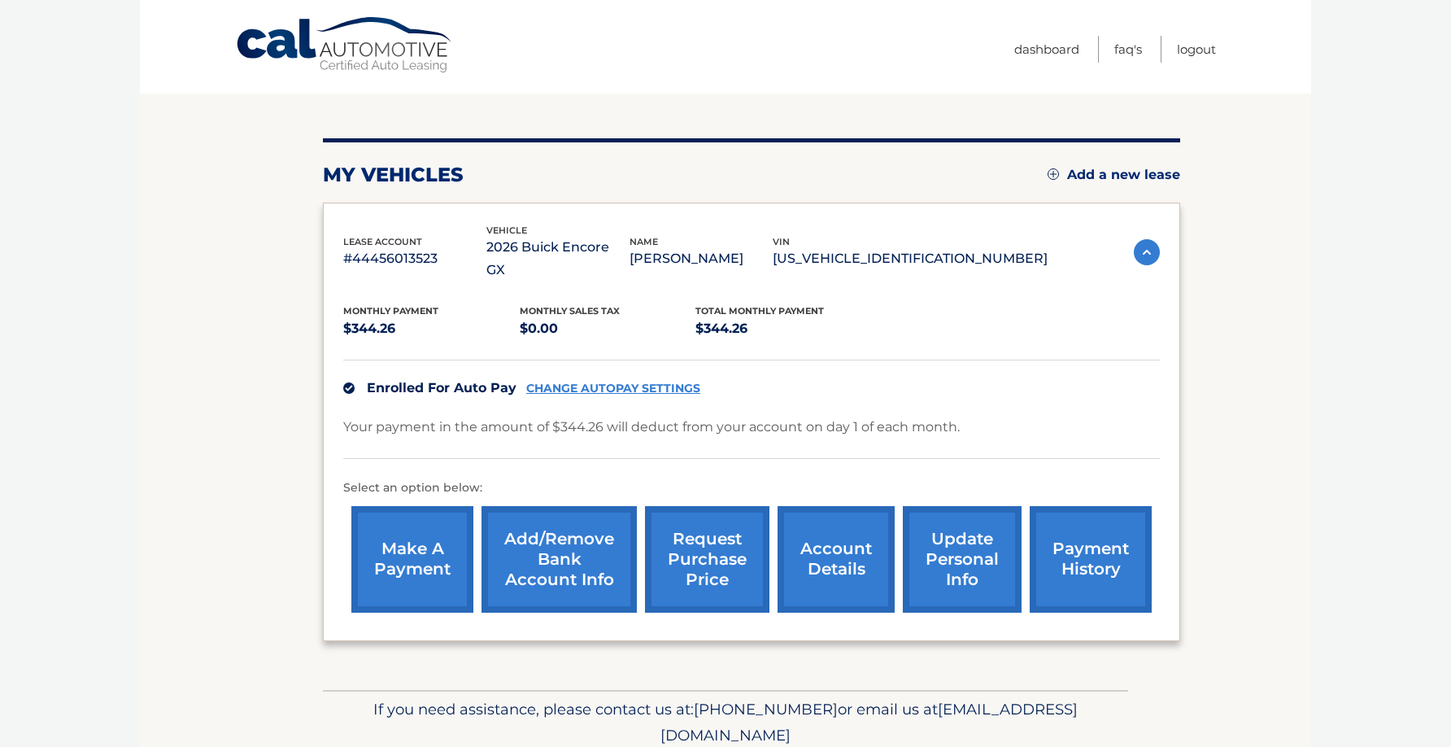
scroll to position [177, 0]
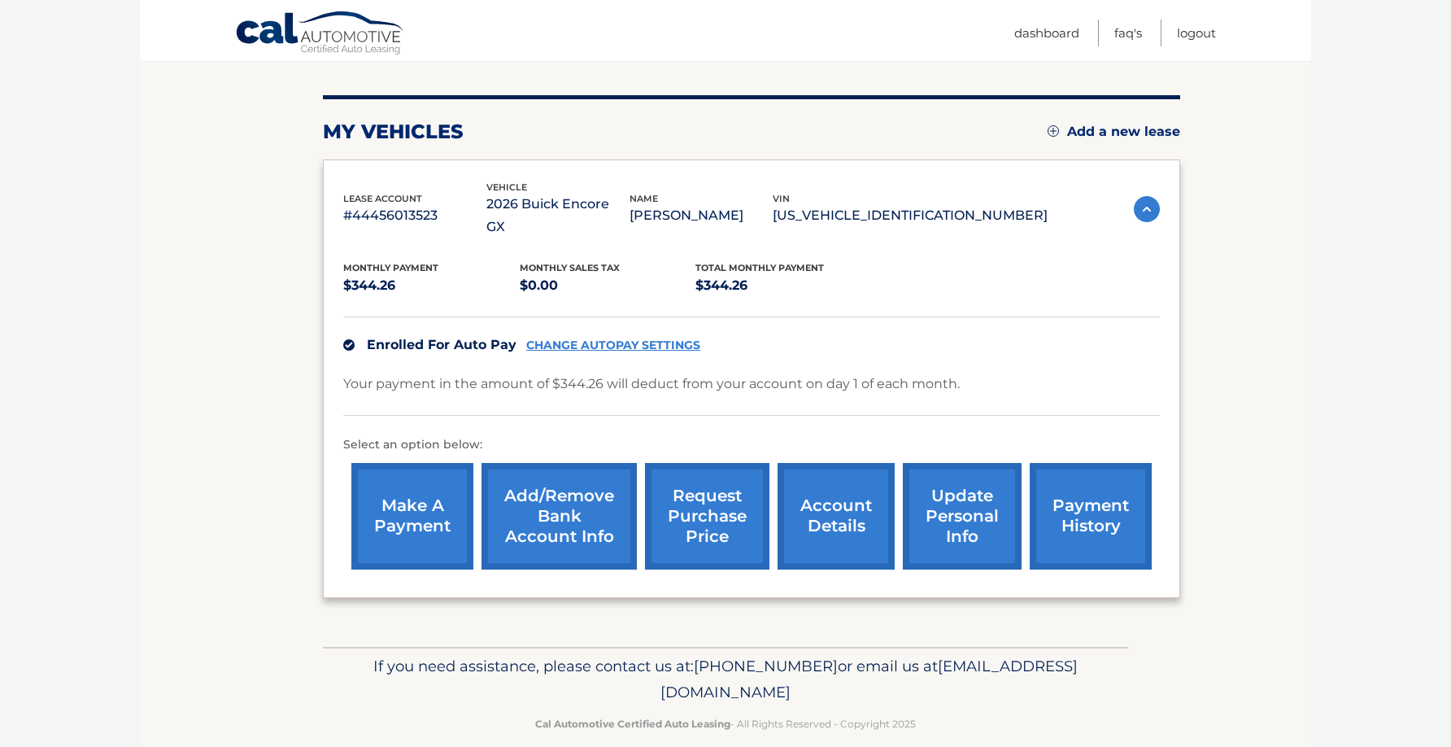
click at [393, 526] on link "make a payment" at bounding box center [412, 516] width 122 height 107
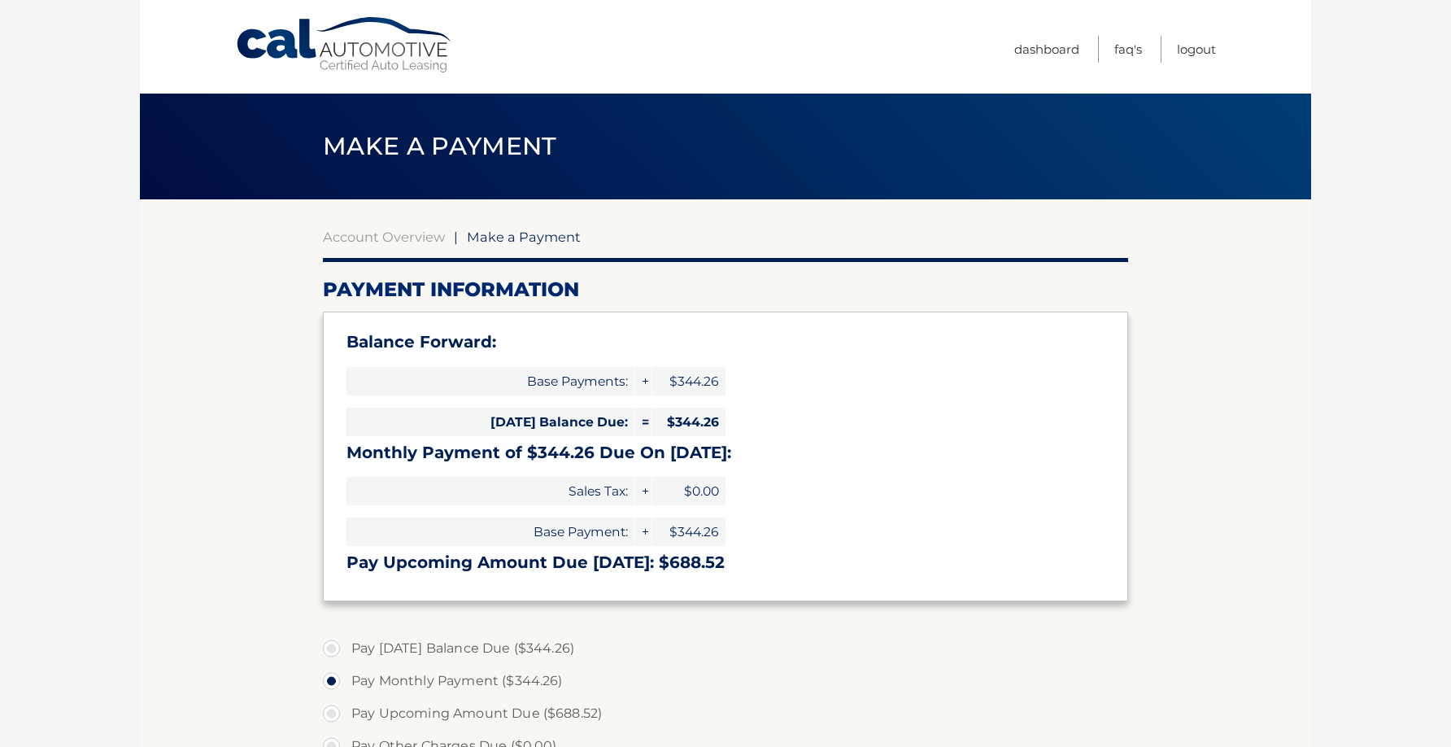
select select "NTA1OTY4ZmItYzExNC00ZjBlLWJjZjktODZiMzkwYzRhYzlj"
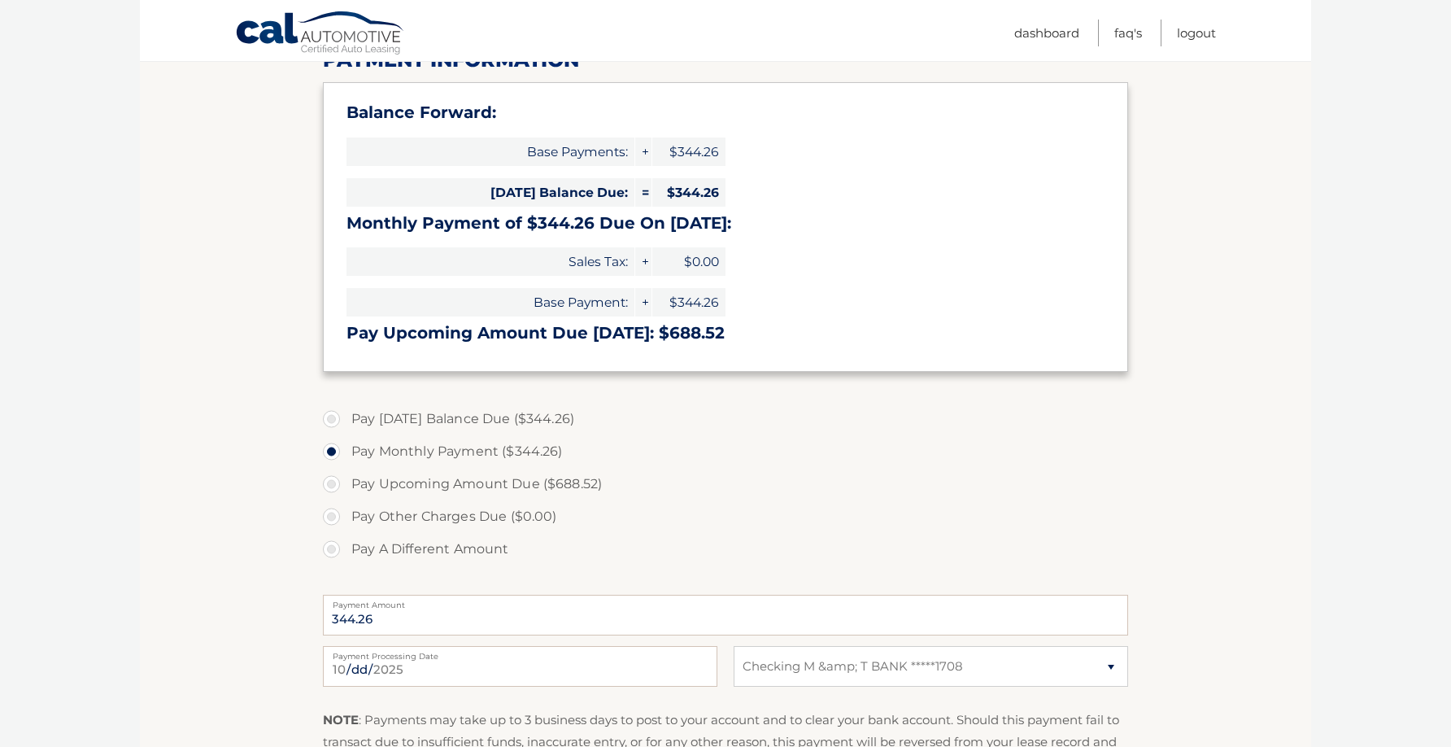
scroll to position [219, 0]
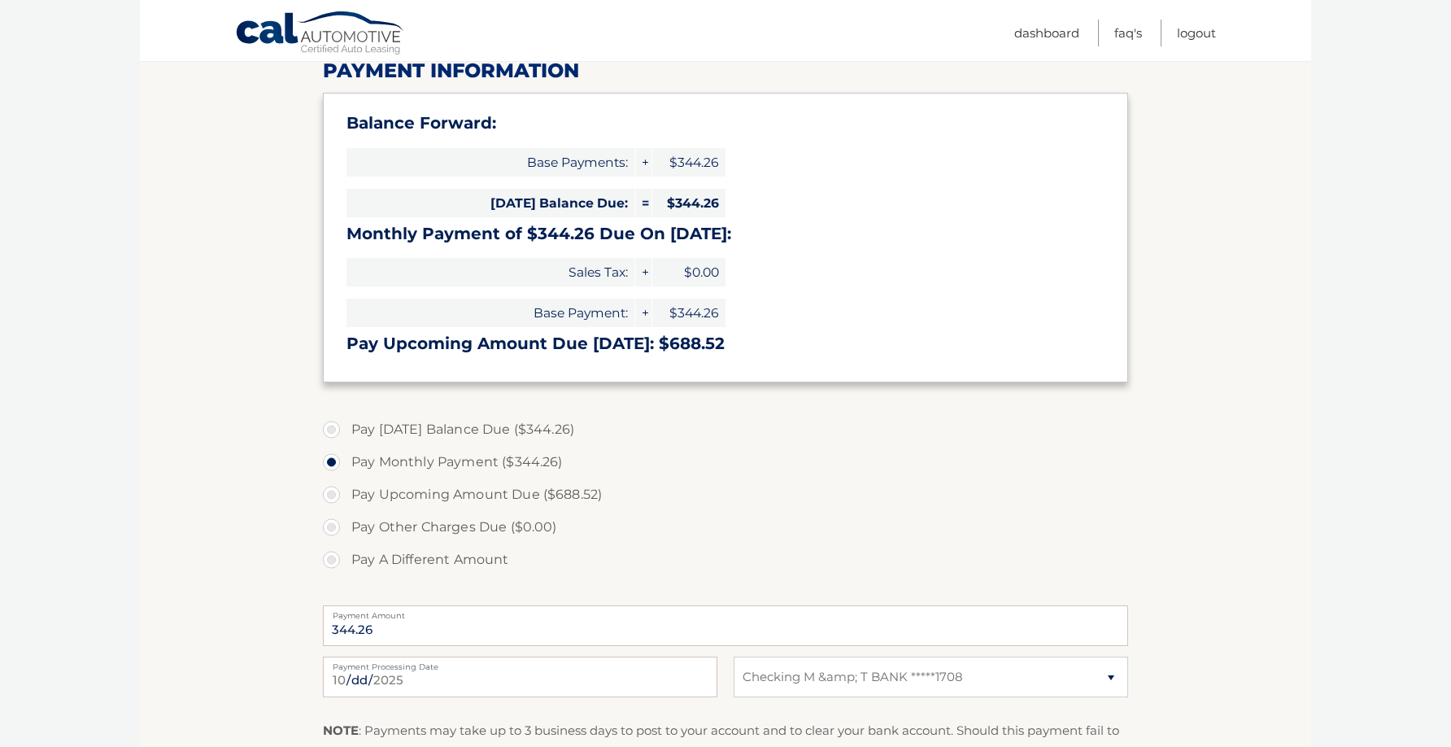
click at [333, 430] on label "Pay Today's Balance Due ($344.26)" at bounding box center [725, 429] width 805 height 33
click at [333, 430] on input "Pay Today's Balance Due ($344.26)" at bounding box center [337, 426] width 16 height 26
radio input "true"
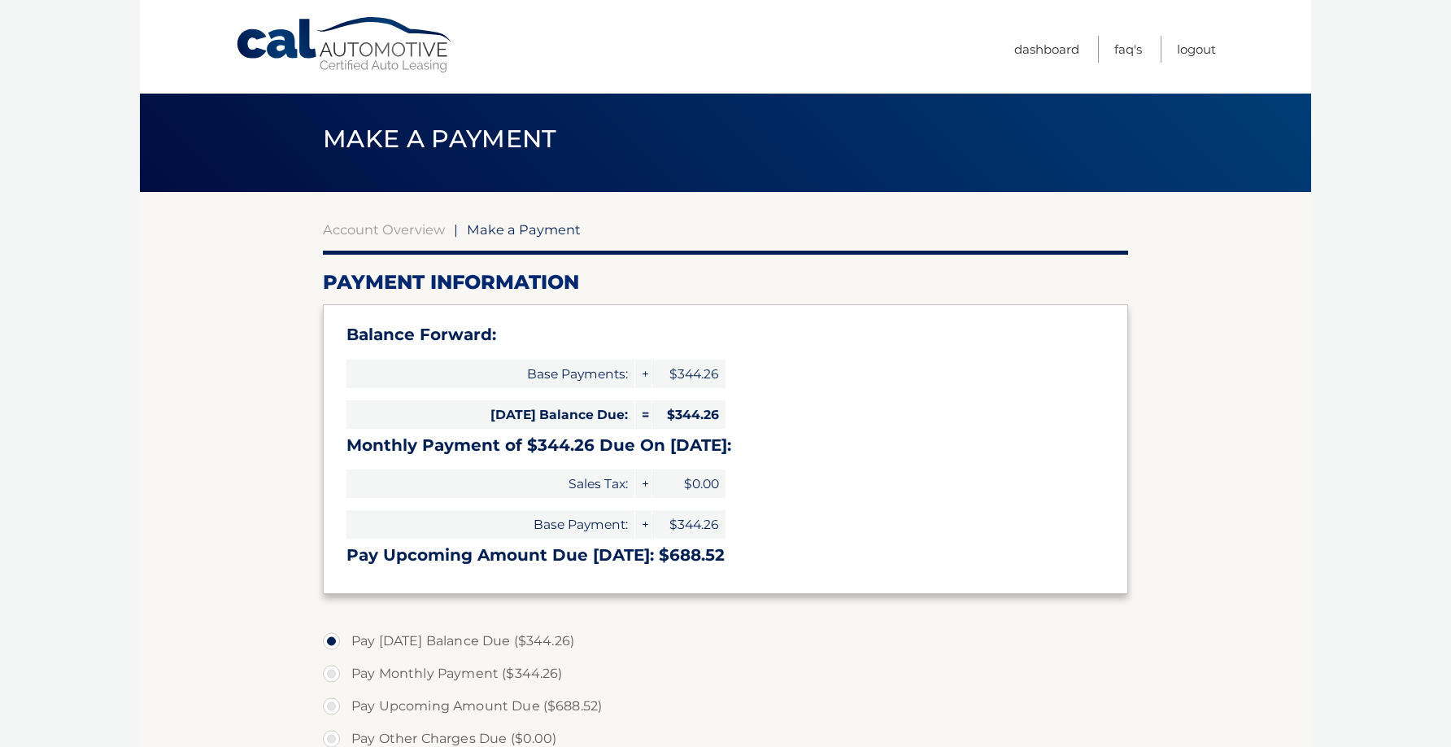
scroll to position [0, 0]
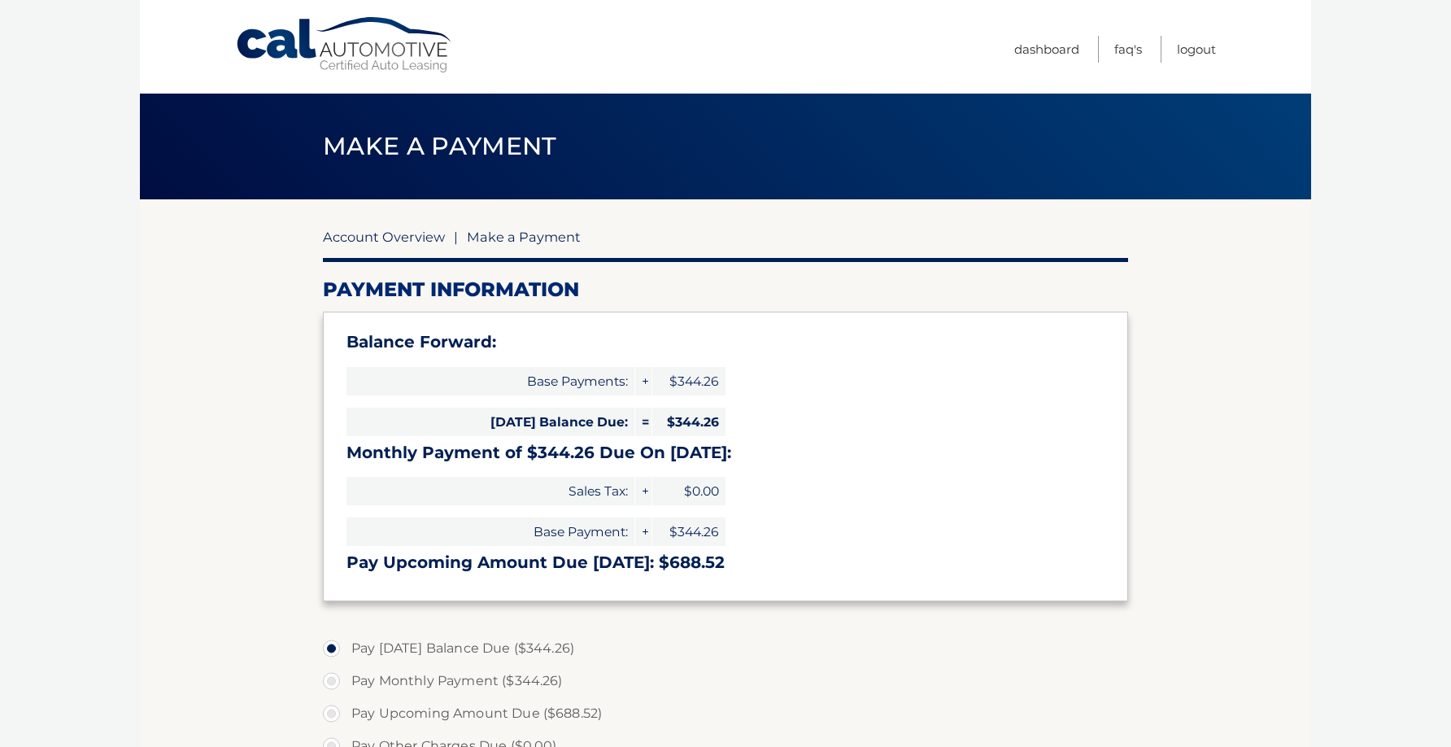
click at [388, 230] on link "Account Overview" at bounding box center [384, 237] width 122 height 16
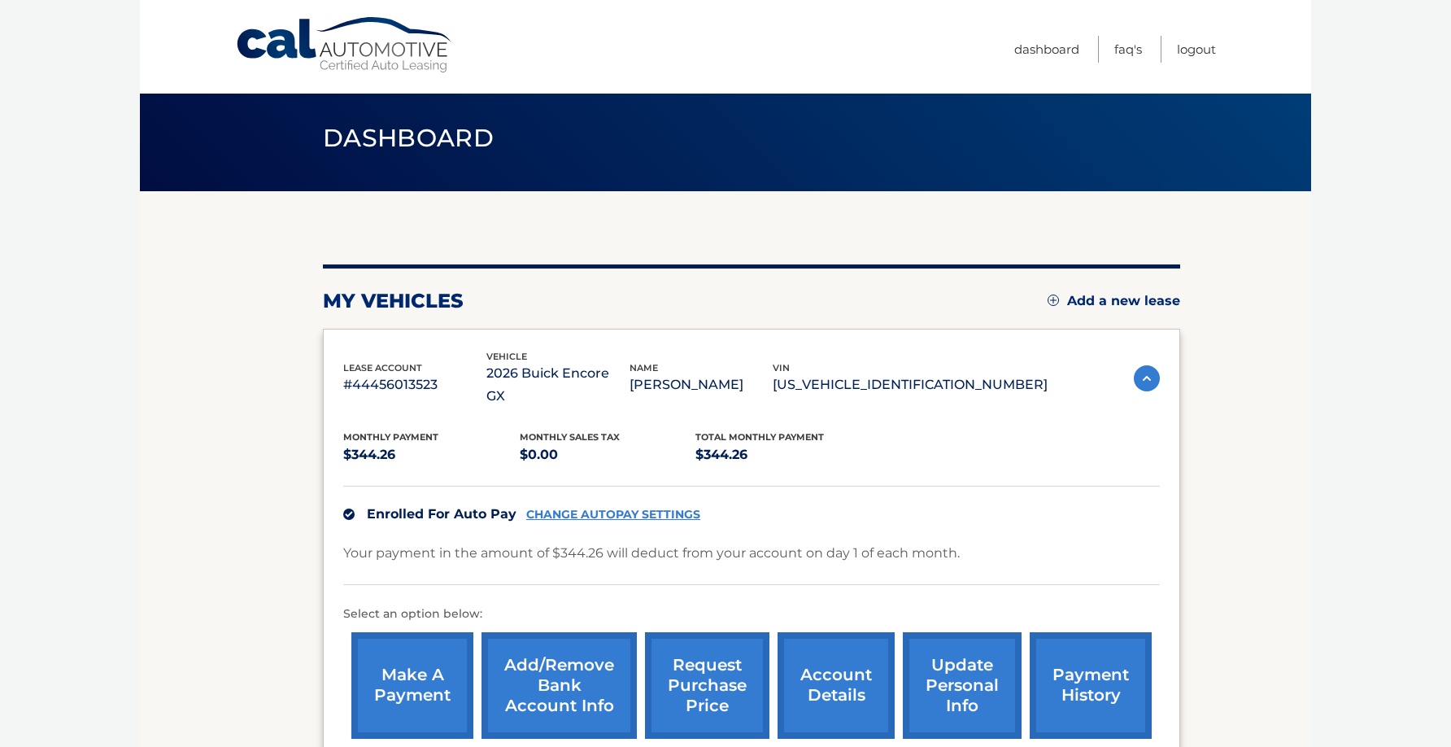
scroll to position [177, 0]
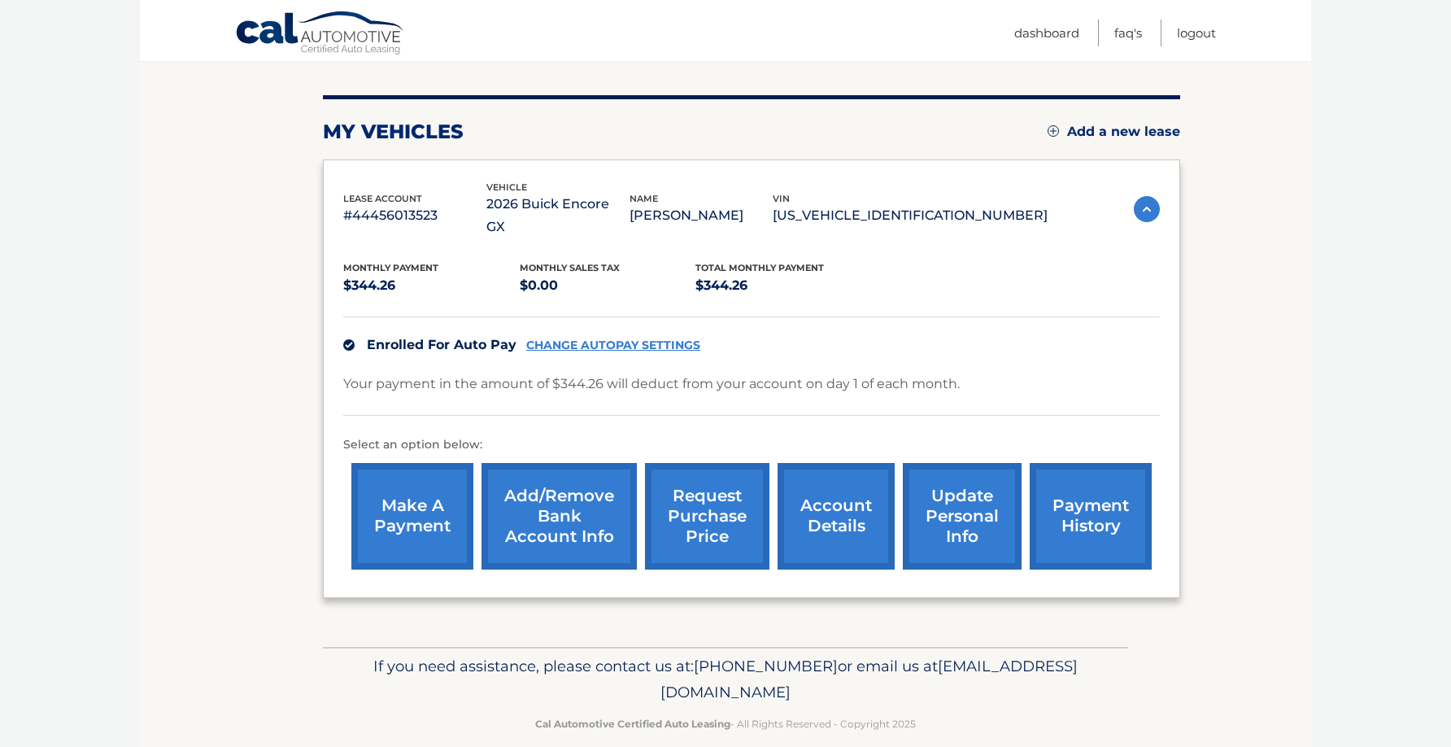
click at [1079, 491] on link "payment history" at bounding box center [1091, 516] width 122 height 107
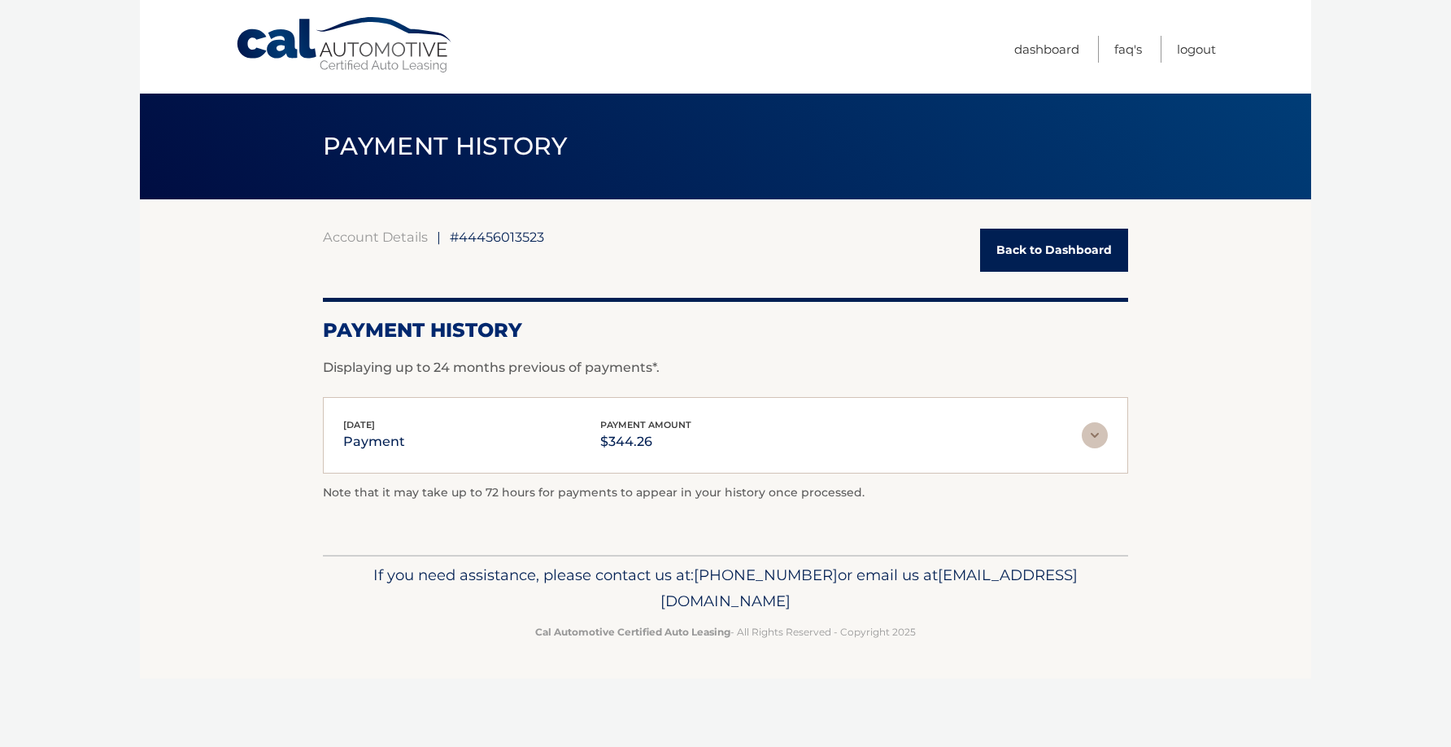
click at [655, 443] on p "$344.26" at bounding box center [645, 441] width 91 height 23
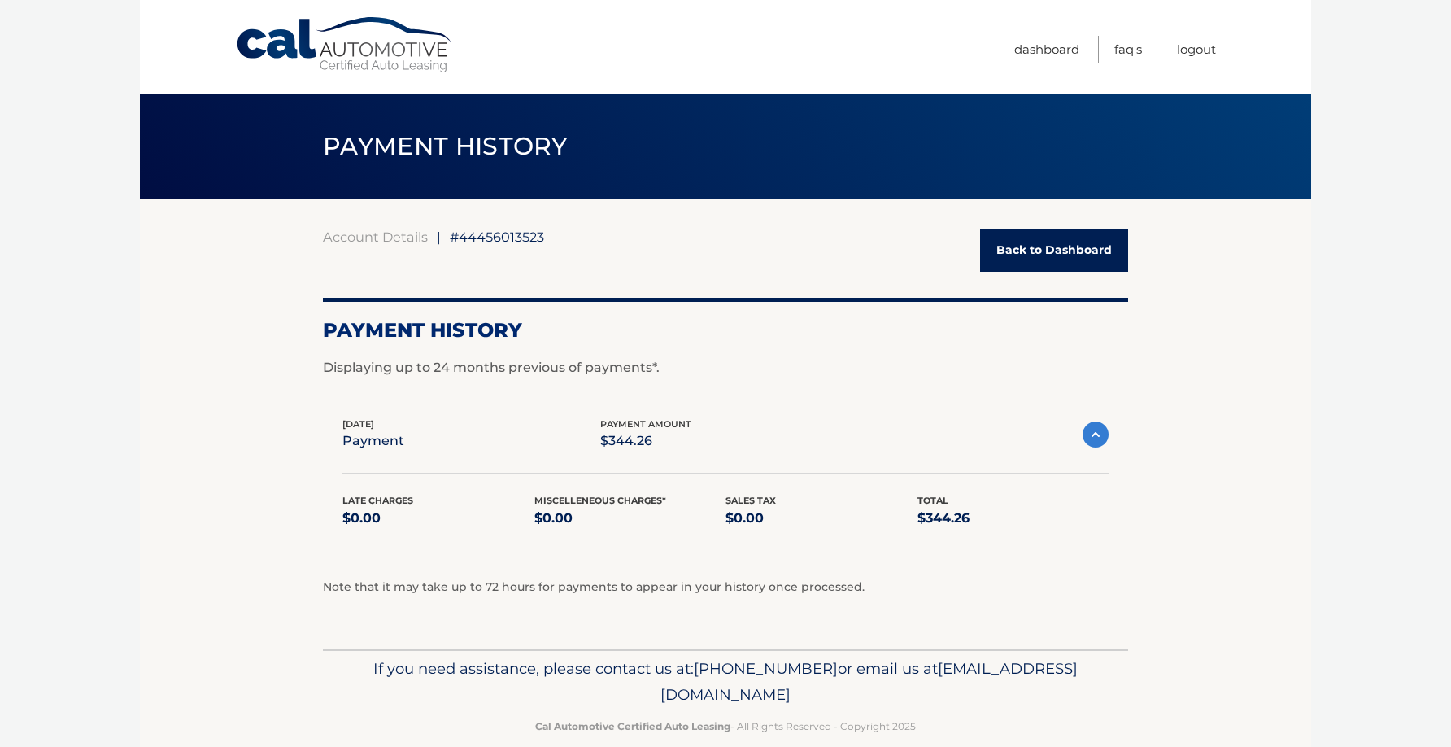
click at [1050, 251] on link "Back to Dashboard" at bounding box center [1054, 250] width 148 height 43
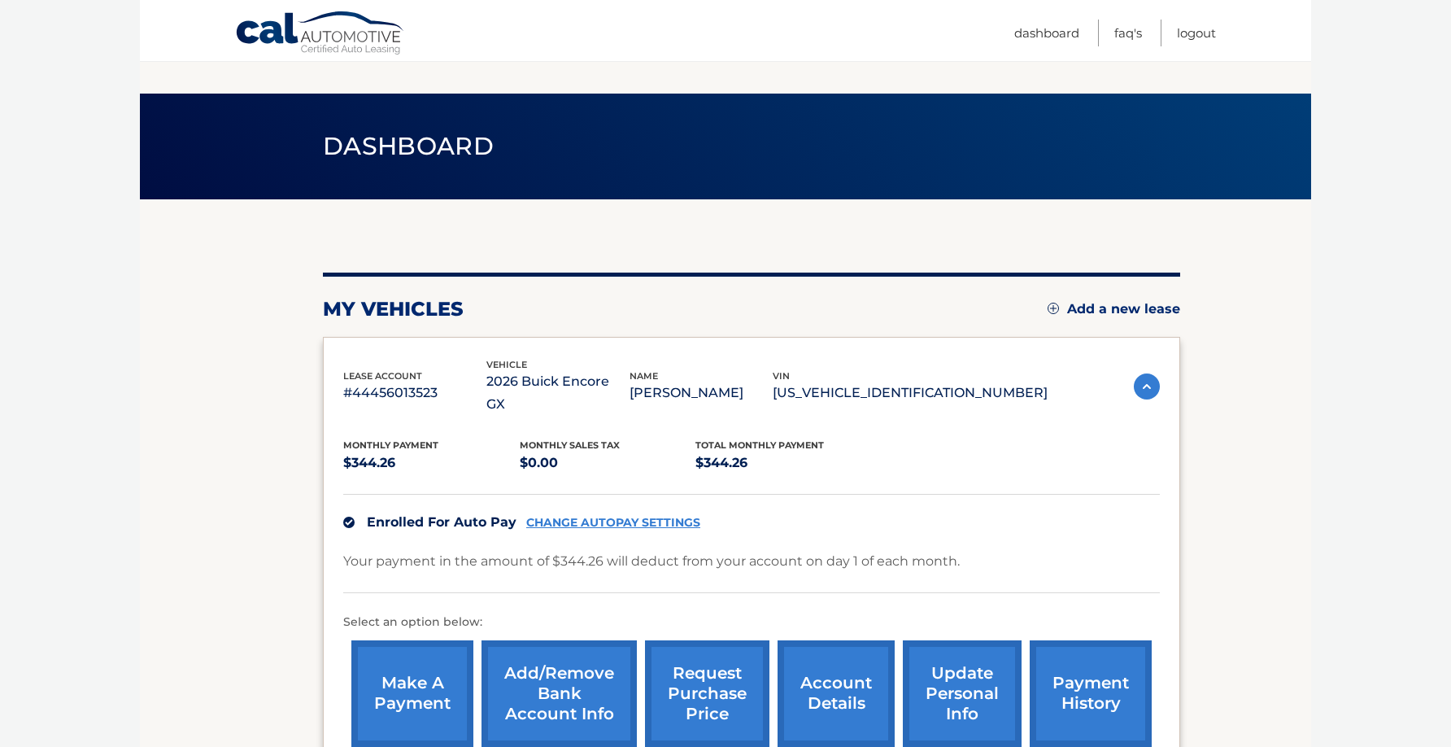
scroll to position [172, 0]
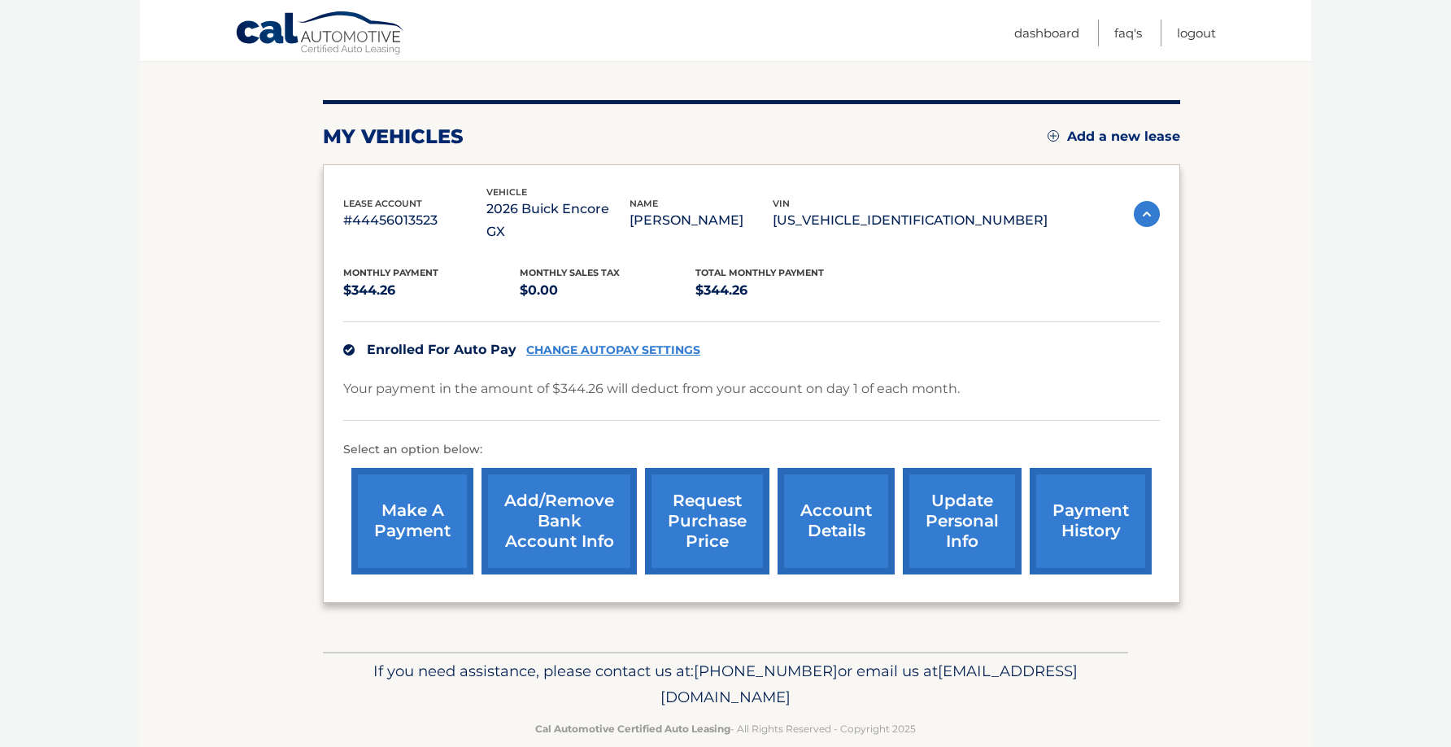
click at [860, 524] on link "account details" at bounding box center [836, 521] width 117 height 107
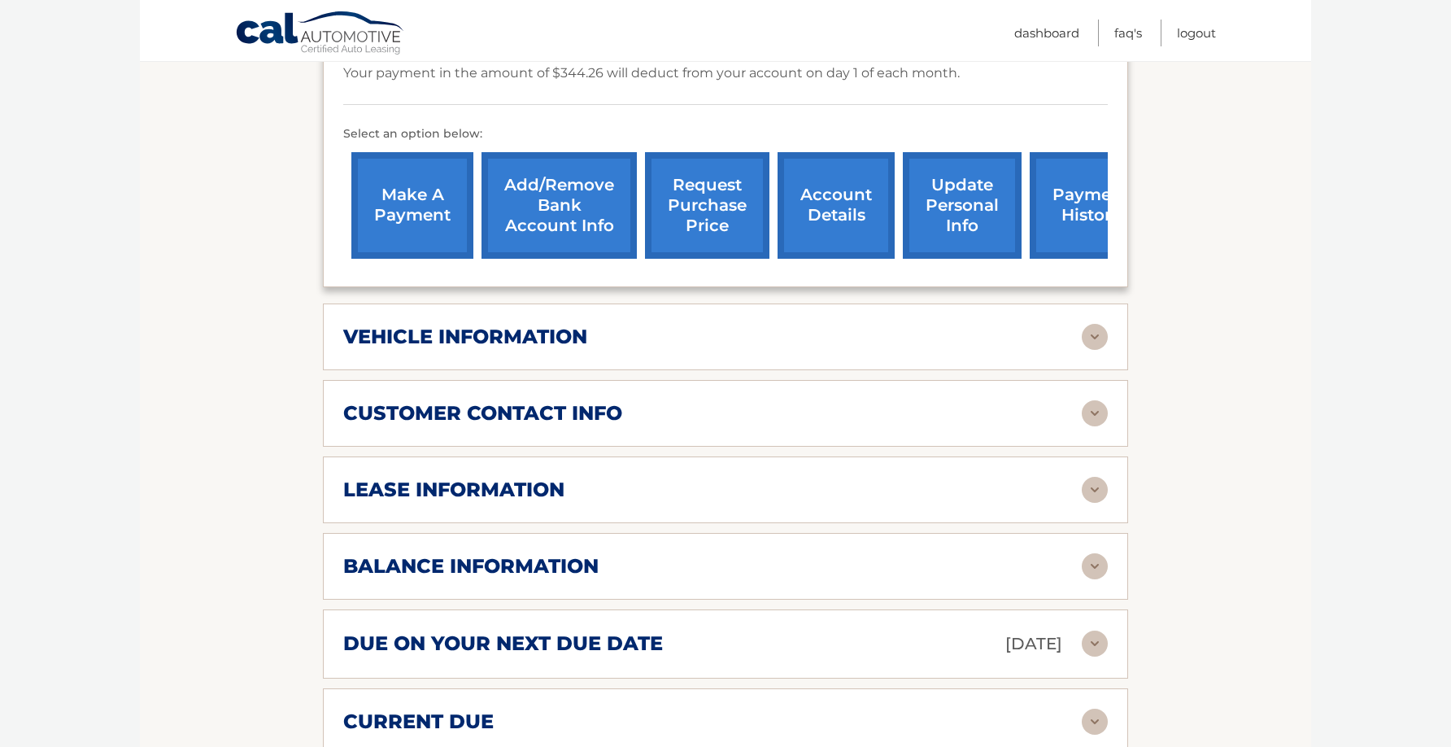
scroll to position [715, 0]
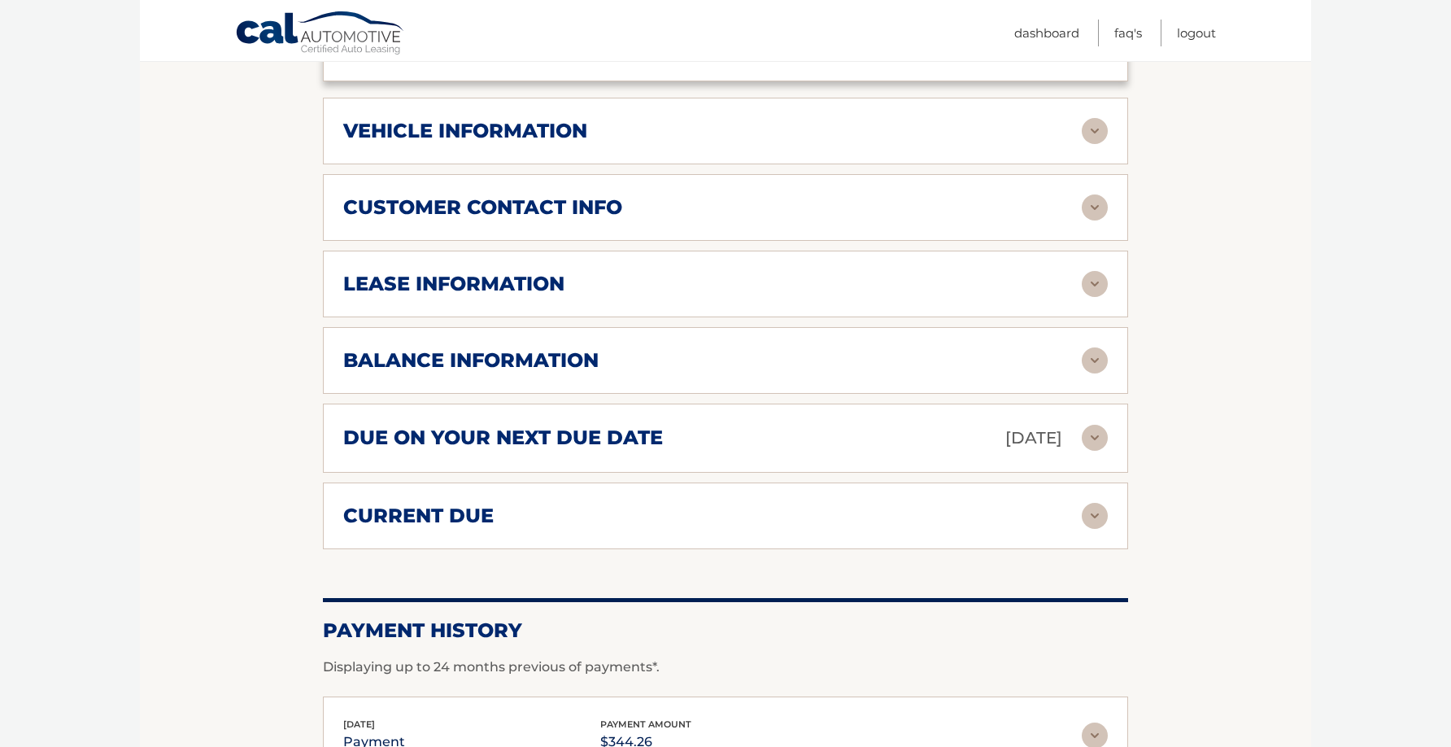
click at [473, 377] on div "balance information Payments Received 1 Payments Remaining 38 Next Payment will…" at bounding box center [725, 360] width 805 height 67
click at [434, 364] on h2 "balance information" at bounding box center [470, 360] width 255 height 24
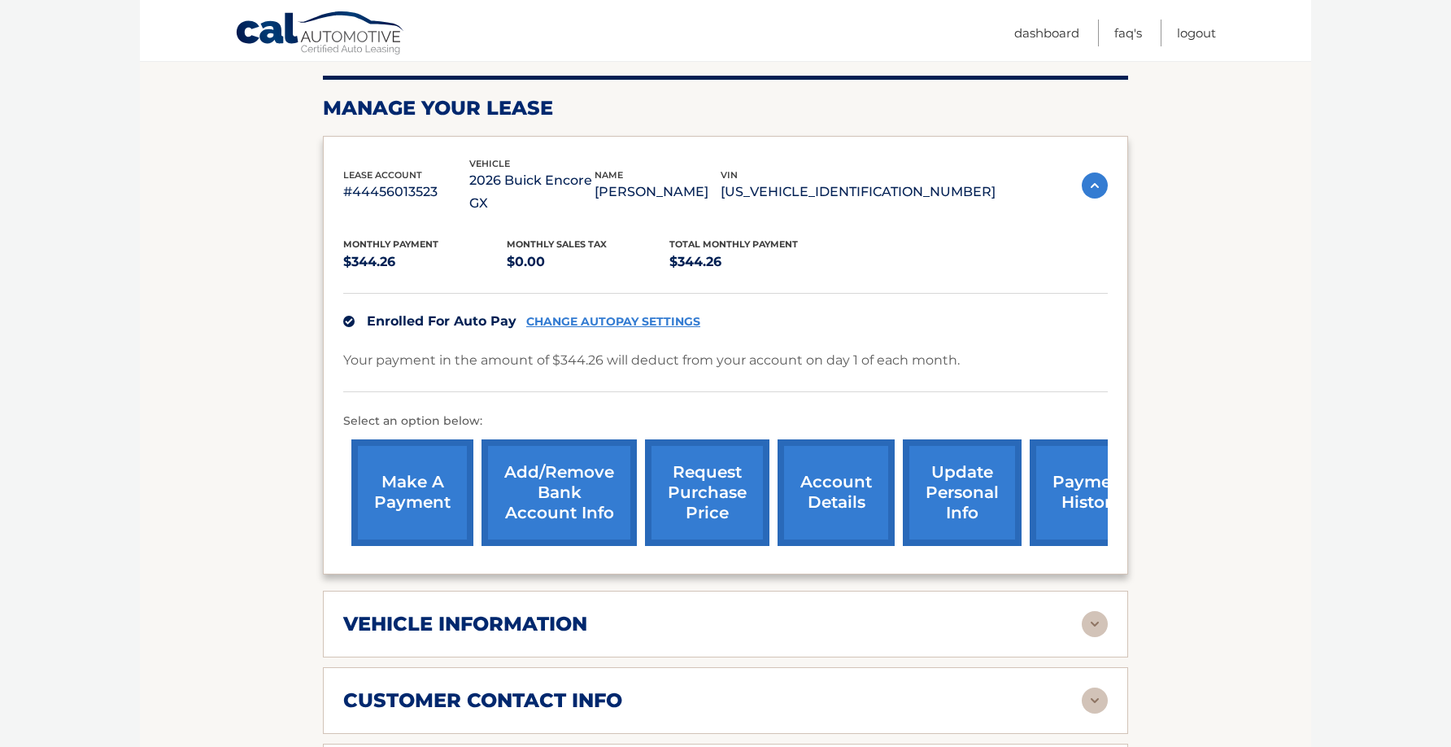
scroll to position [125, 0]
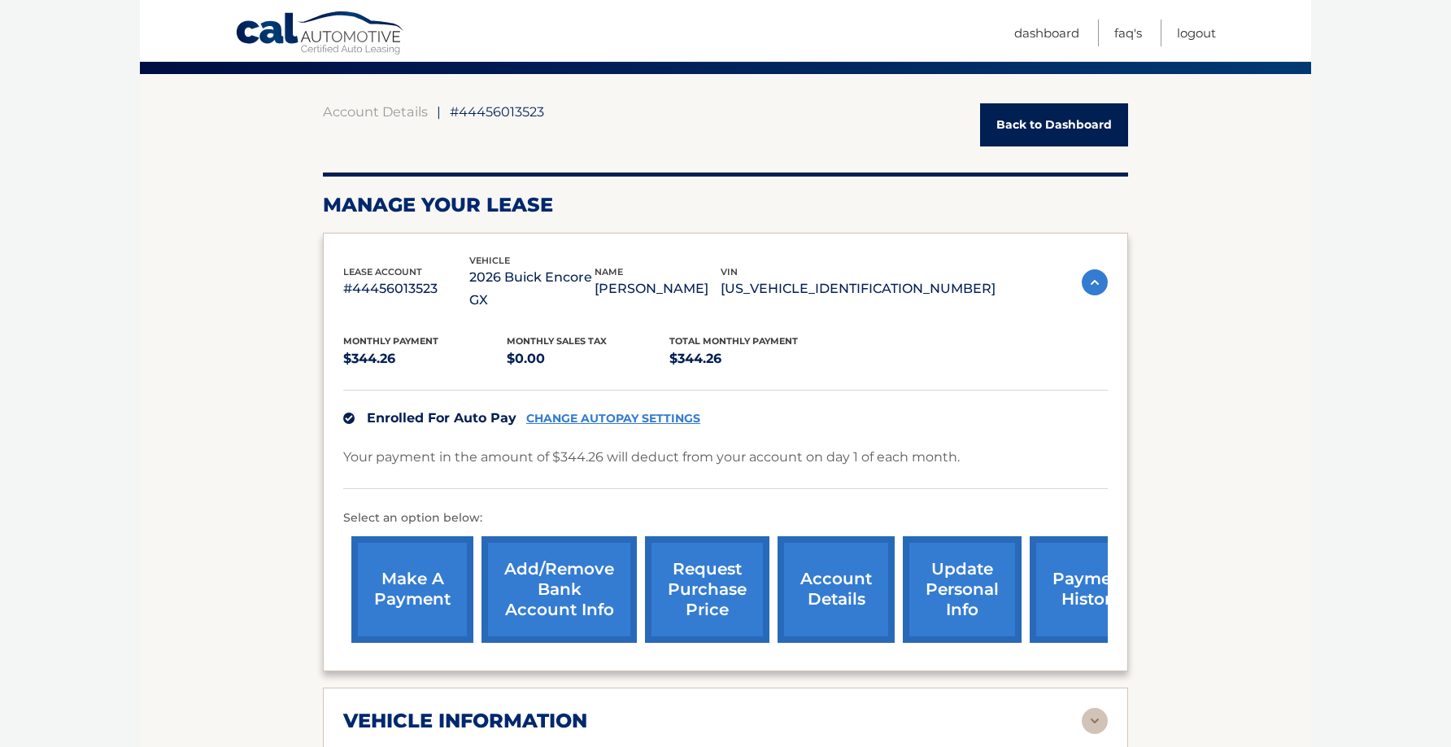
click at [417, 600] on link "make a payment" at bounding box center [412, 589] width 122 height 107
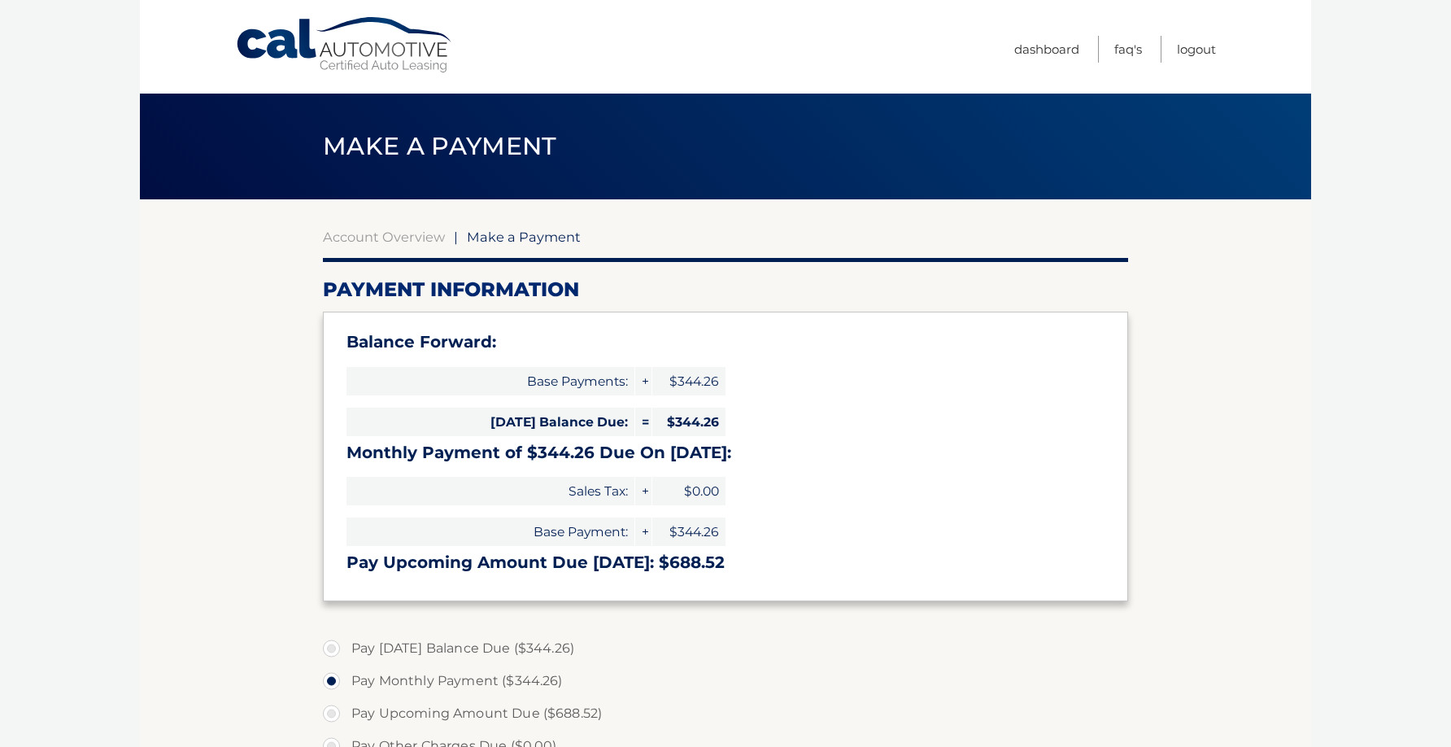
select select "NTA1OTY4ZmItYzExNC00ZjBlLWJjZjktODZiMzkwYzRhYzlj"
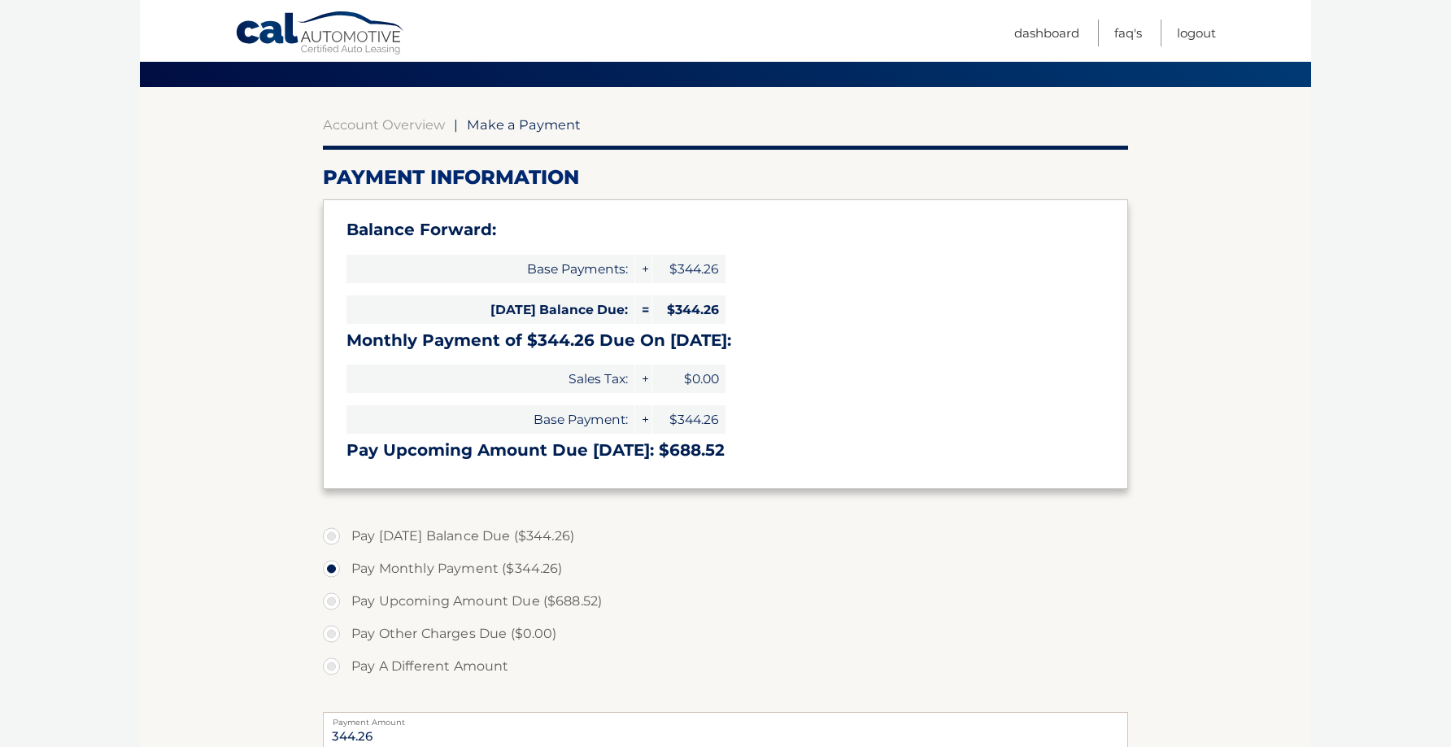
scroll to position [310, 0]
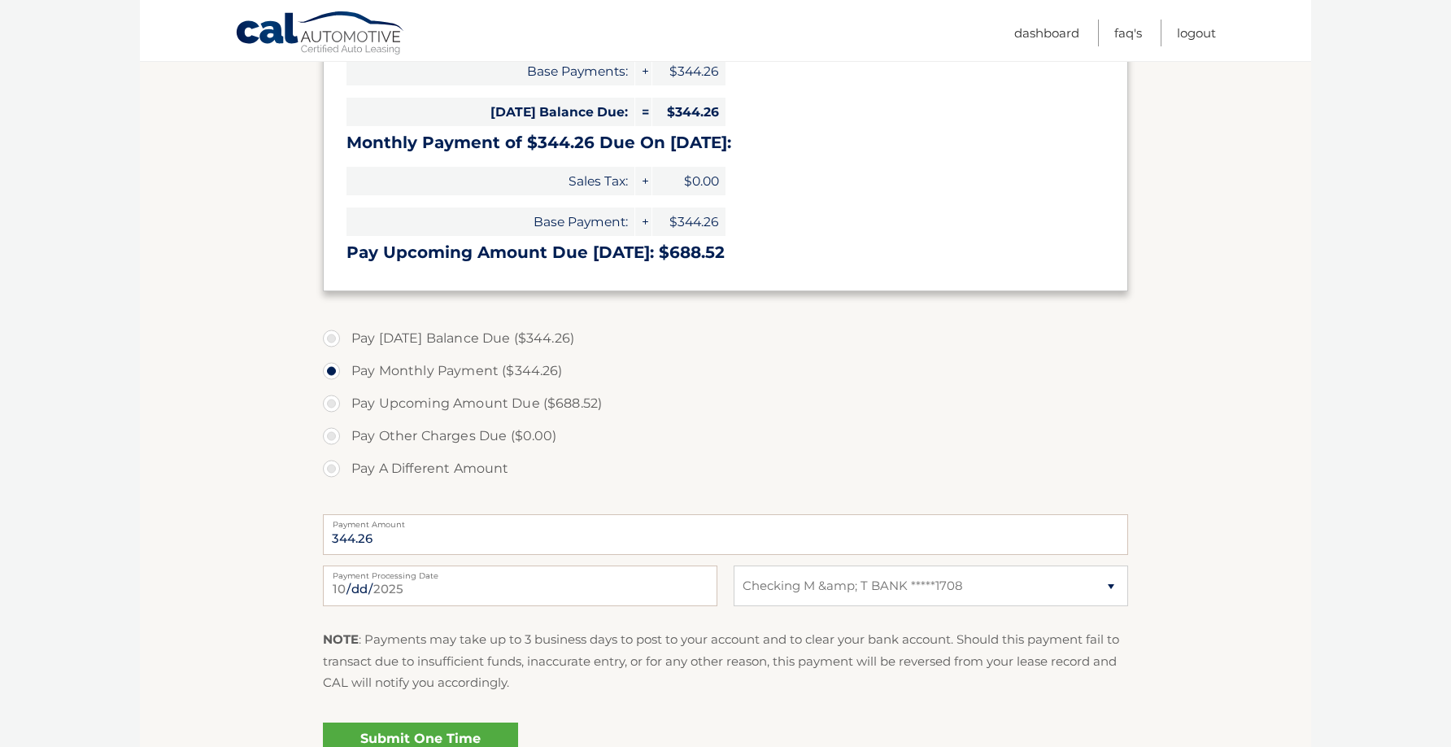
click at [331, 330] on label "Pay [DATE] Balance Due ($344.26)" at bounding box center [725, 338] width 805 height 33
click at [331, 330] on input "Pay [DATE] Balance Due ($344.26)" at bounding box center [337, 335] width 16 height 26
radio input "true"
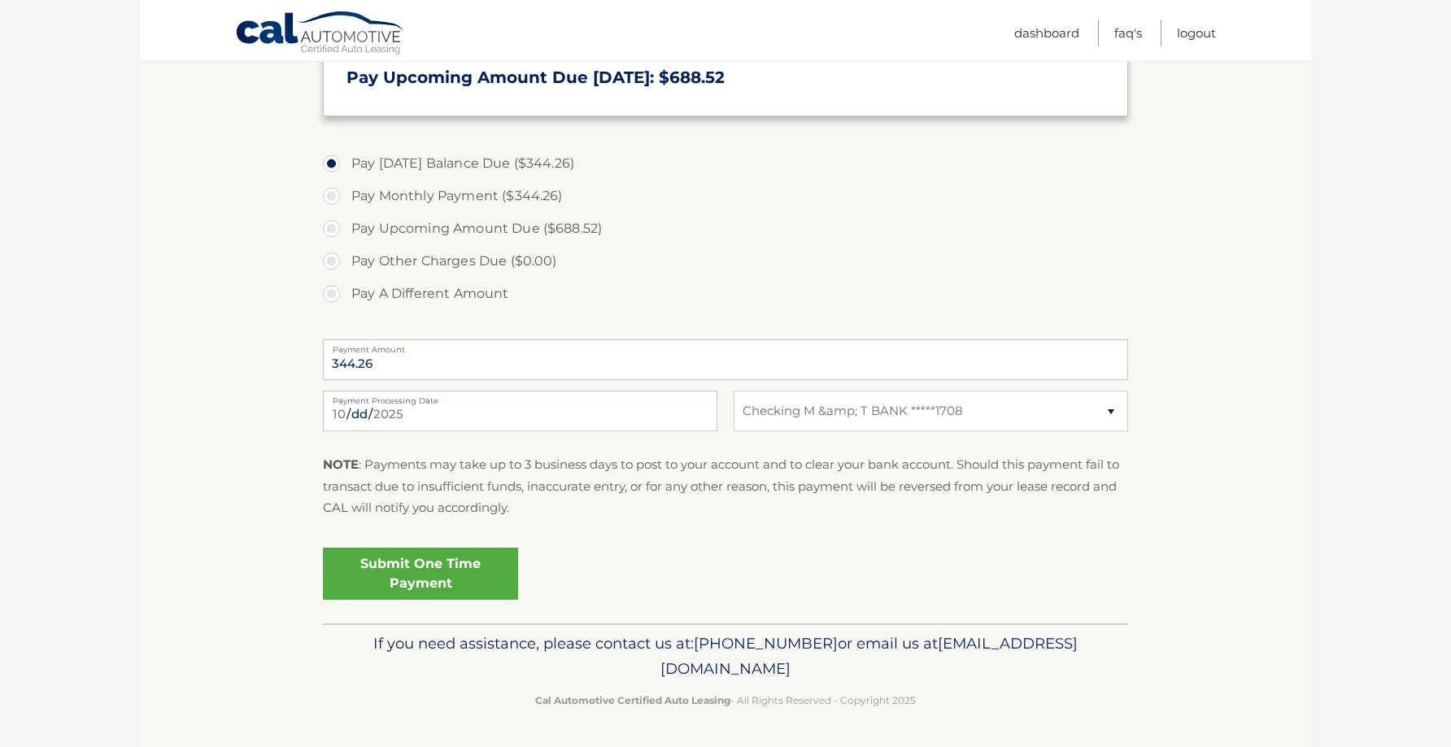
click at [426, 564] on link "Submit One Time Payment" at bounding box center [420, 573] width 195 height 52
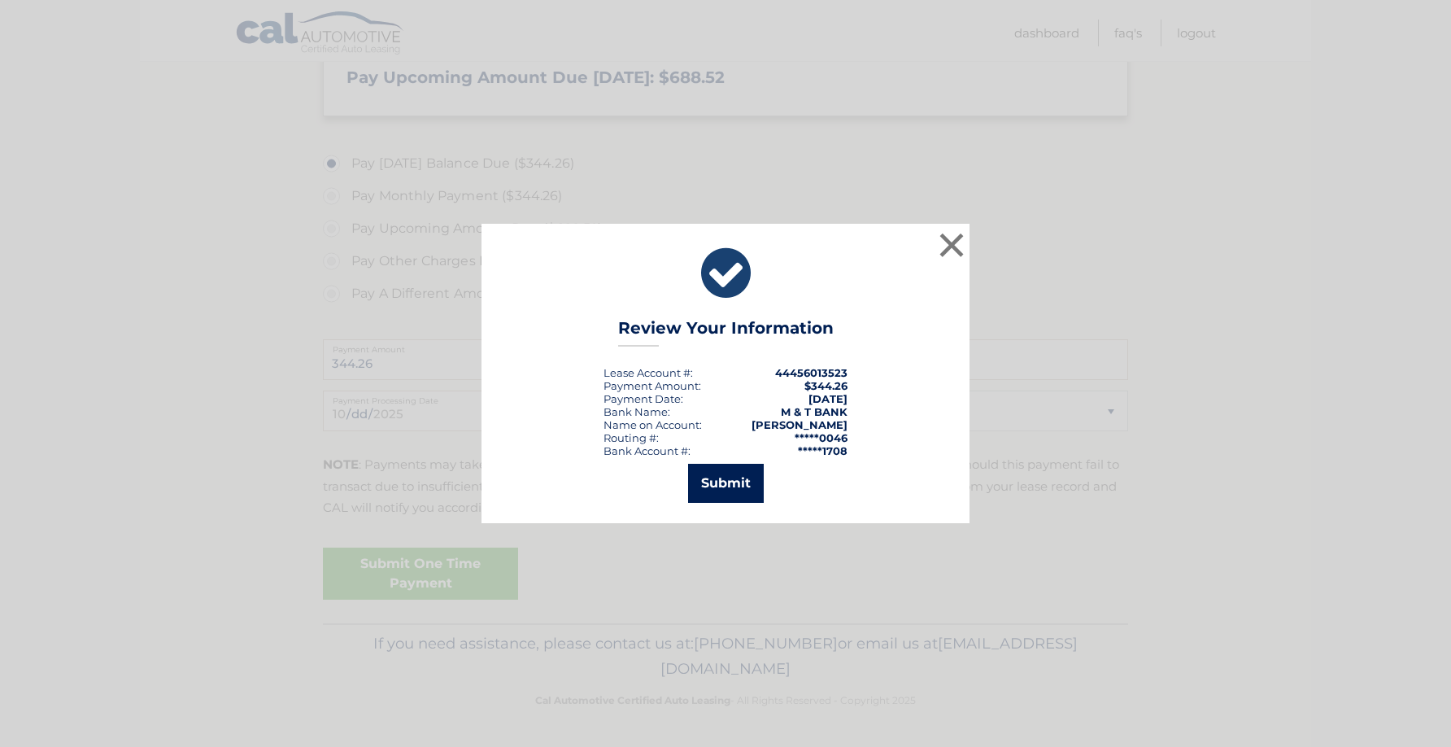
click at [743, 484] on button "Submit" at bounding box center [726, 483] width 76 height 39
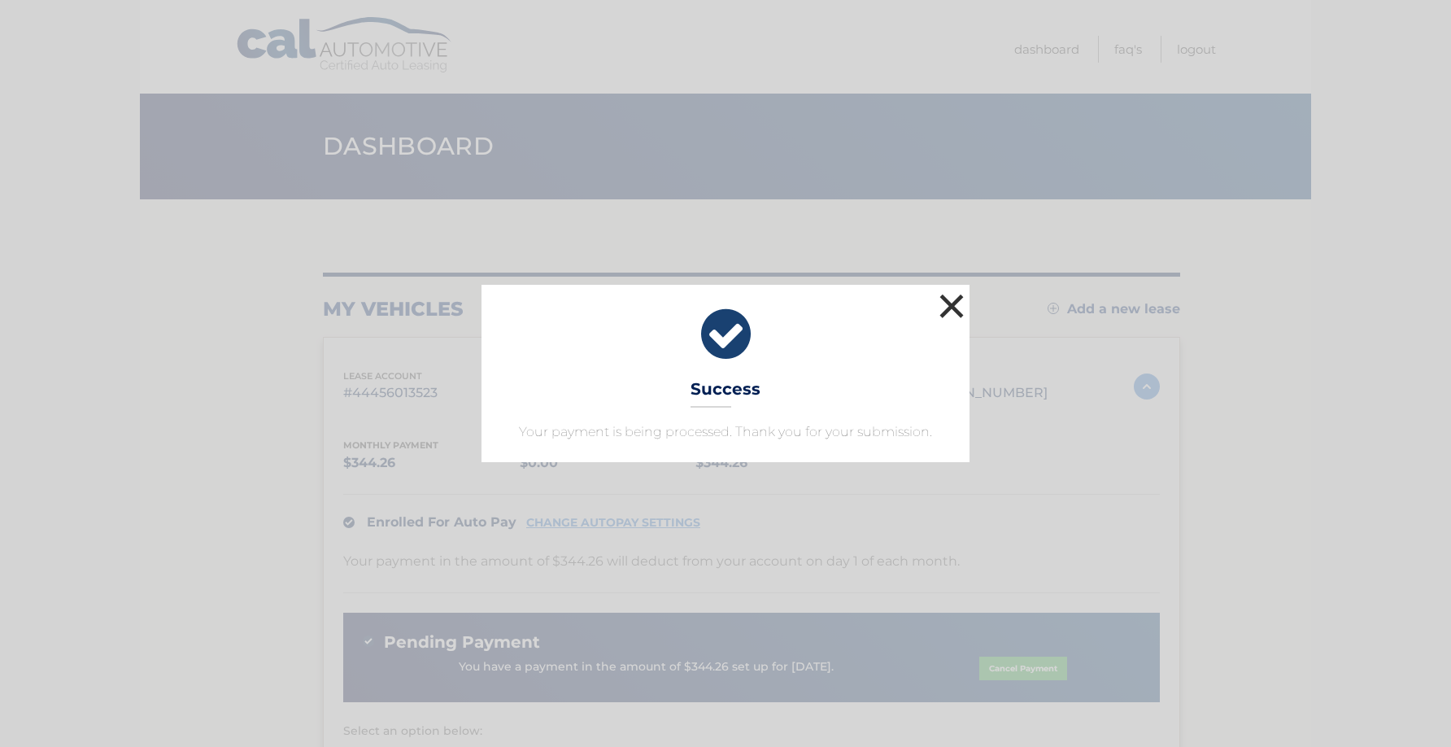
click at [955, 309] on button "×" at bounding box center [952, 306] width 33 height 33
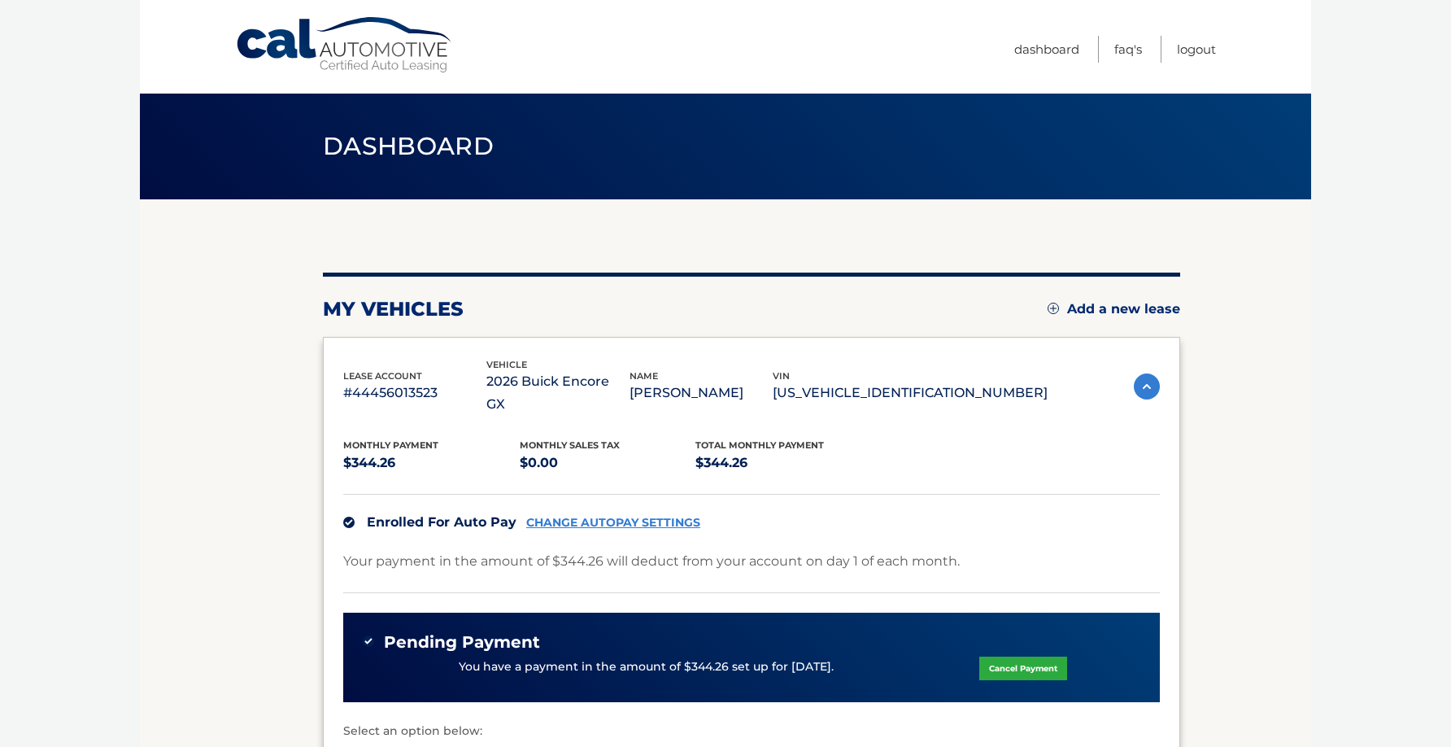
click at [261, 522] on section "my vehicles Add a new lease lease account #44456013523 vehicle 2026 Buick Encor…" at bounding box center [725, 566] width 1171 height 734
